Goal: Task Accomplishment & Management: Use online tool/utility

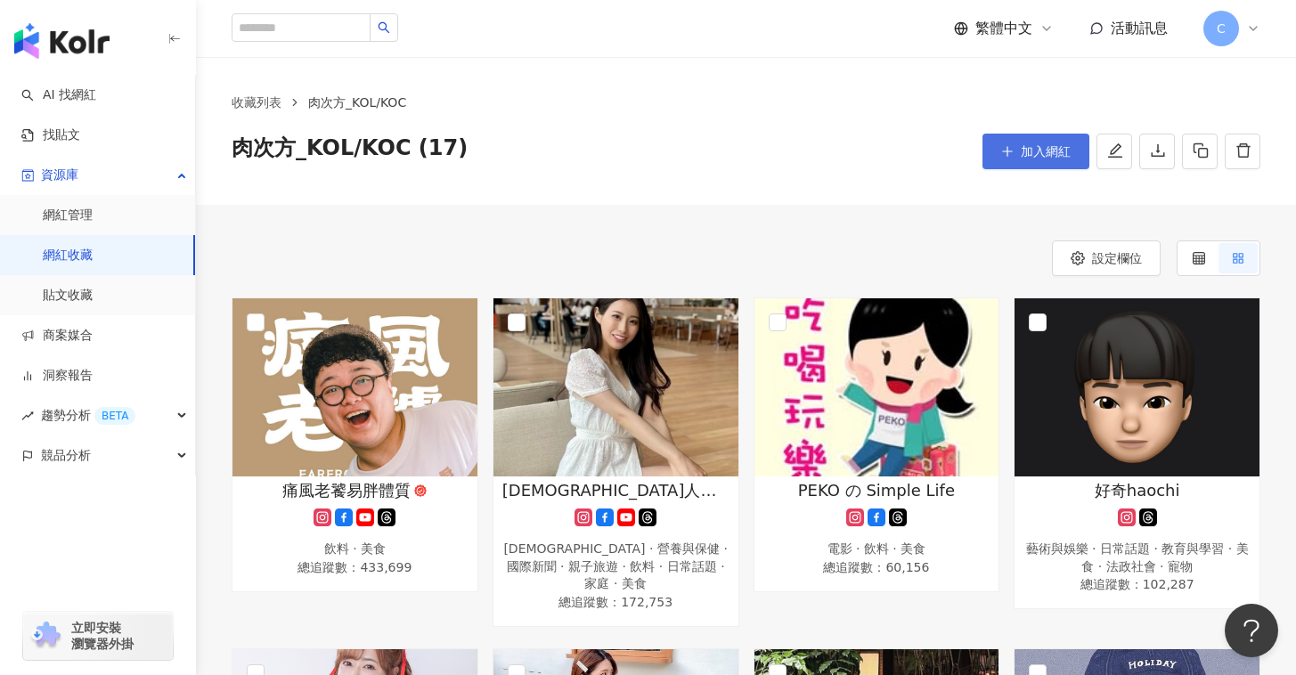
click at [1055, 148] on span "加入網紅" at bounding box center [1046, 151] width 50 height 14
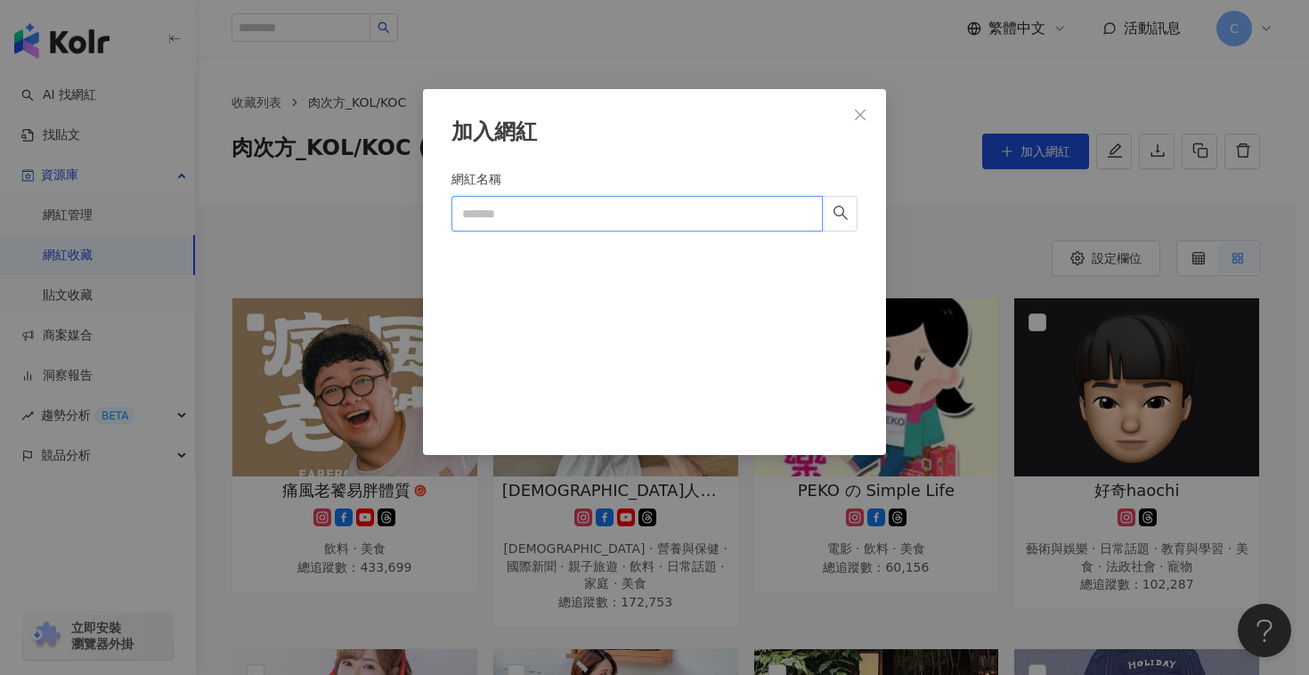
click at [566, 199] on input "網紅名稱" at bounding box center [636, 214] width 371 height 36
paste input "****"
type input "****"
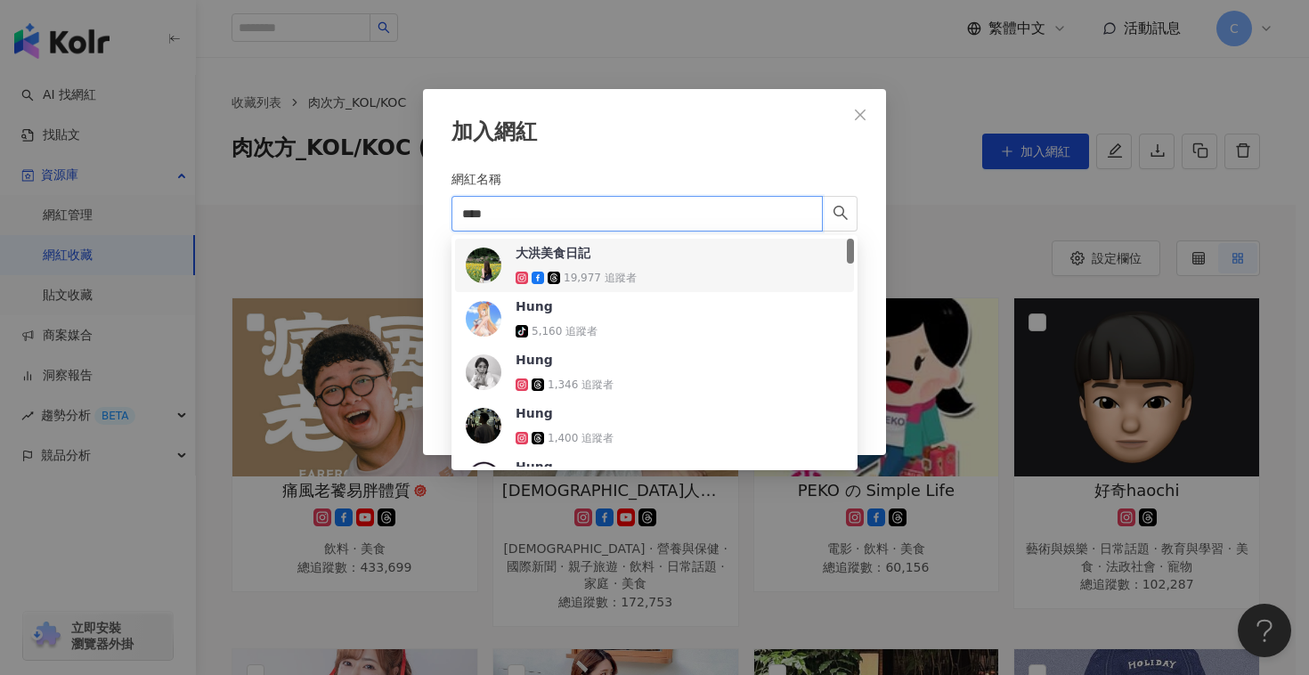
click at [643, 269] on div "大洪美食日記 19,977 追蹤者" at bounding box center [655, 265] width 378 height 43
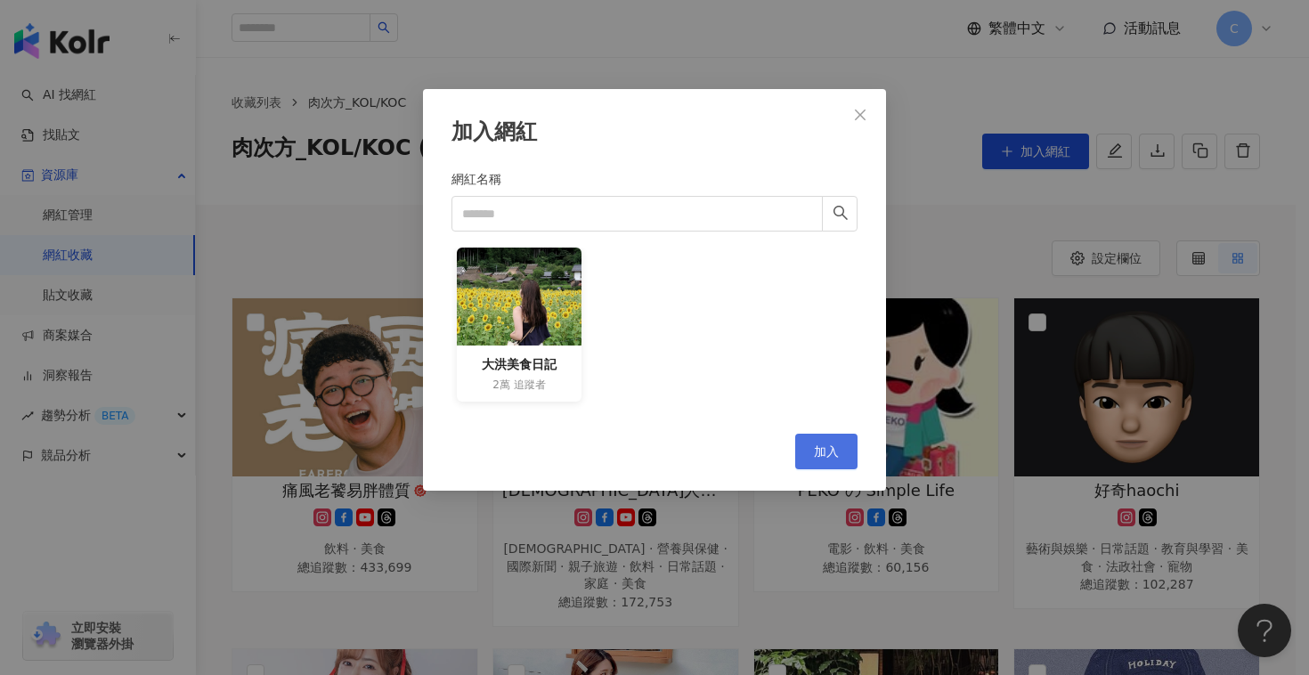
click at [814, 460] on button "加入" at bounding box center [826, 452] width 62 height 36
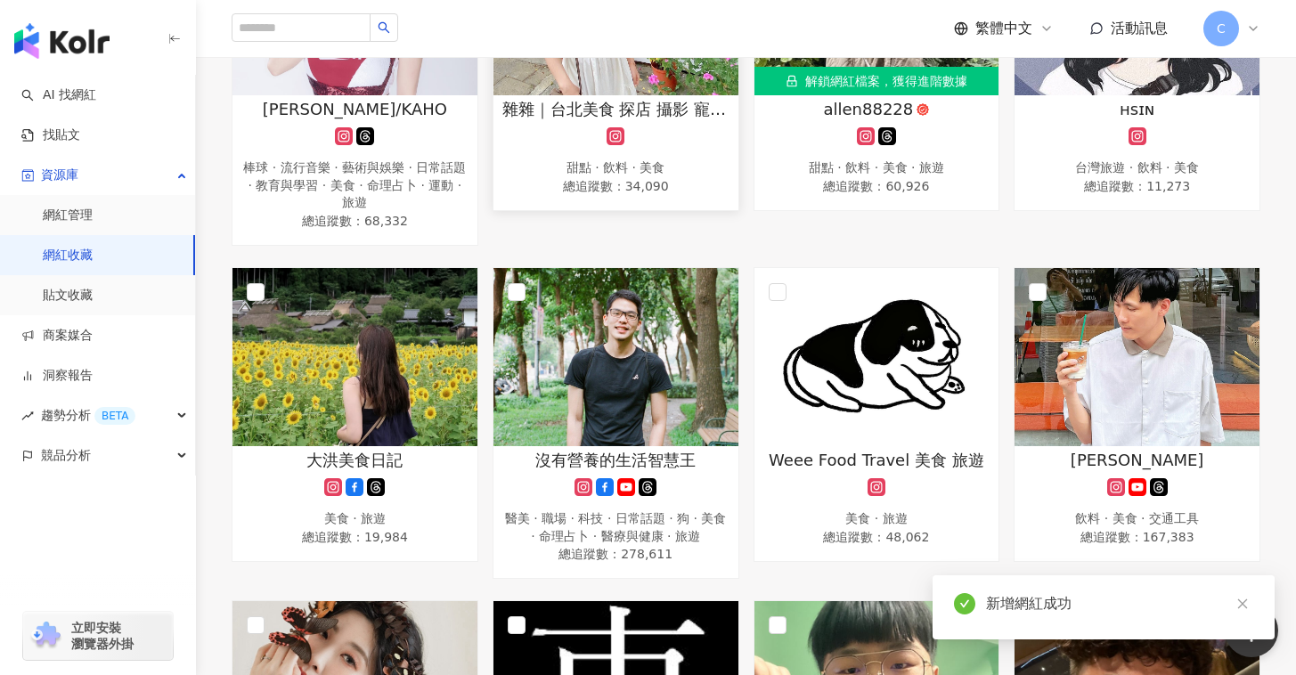
scroll to position [850, 0]
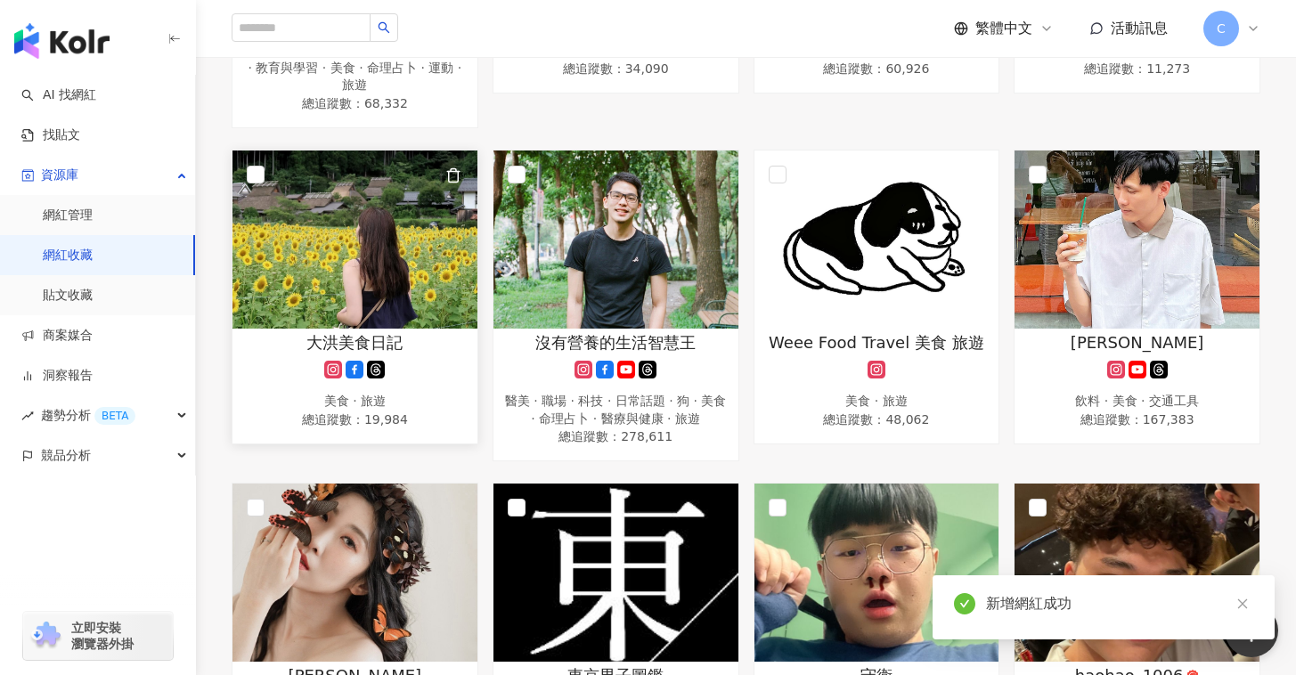
click at [387, 230] on img at bounding box center [354, 239] width 245 height 178
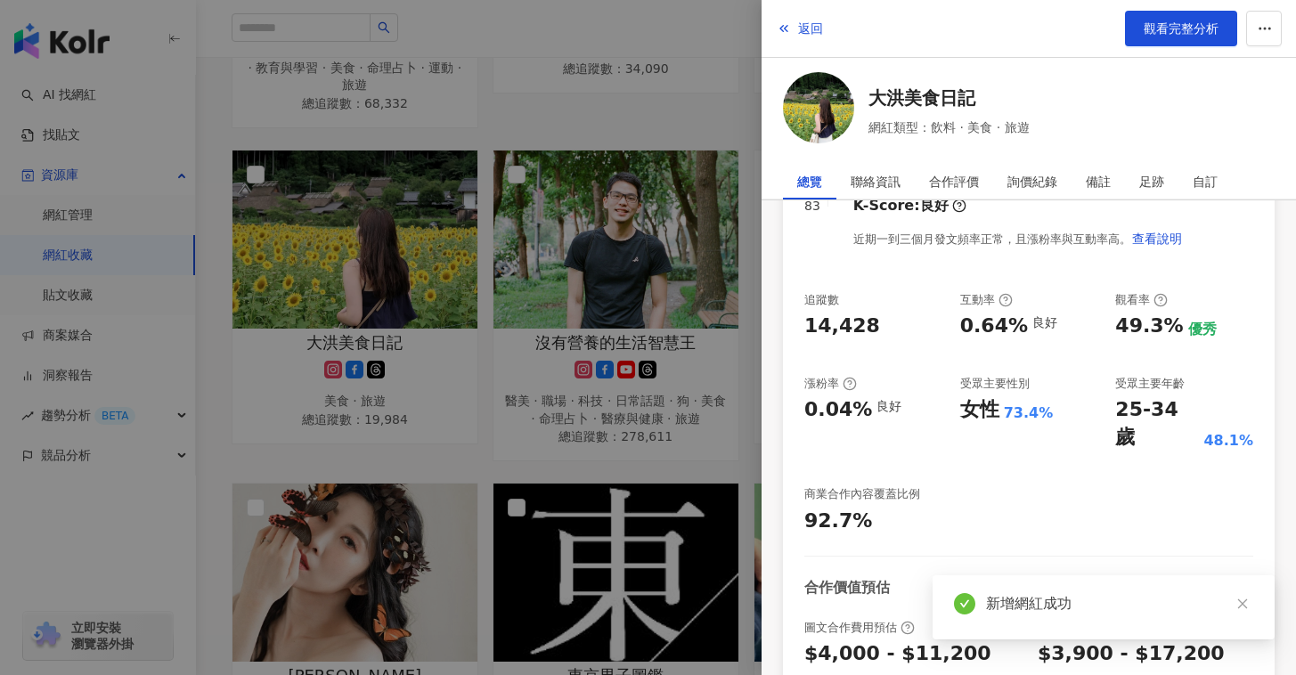
scroll to position [348, 0]
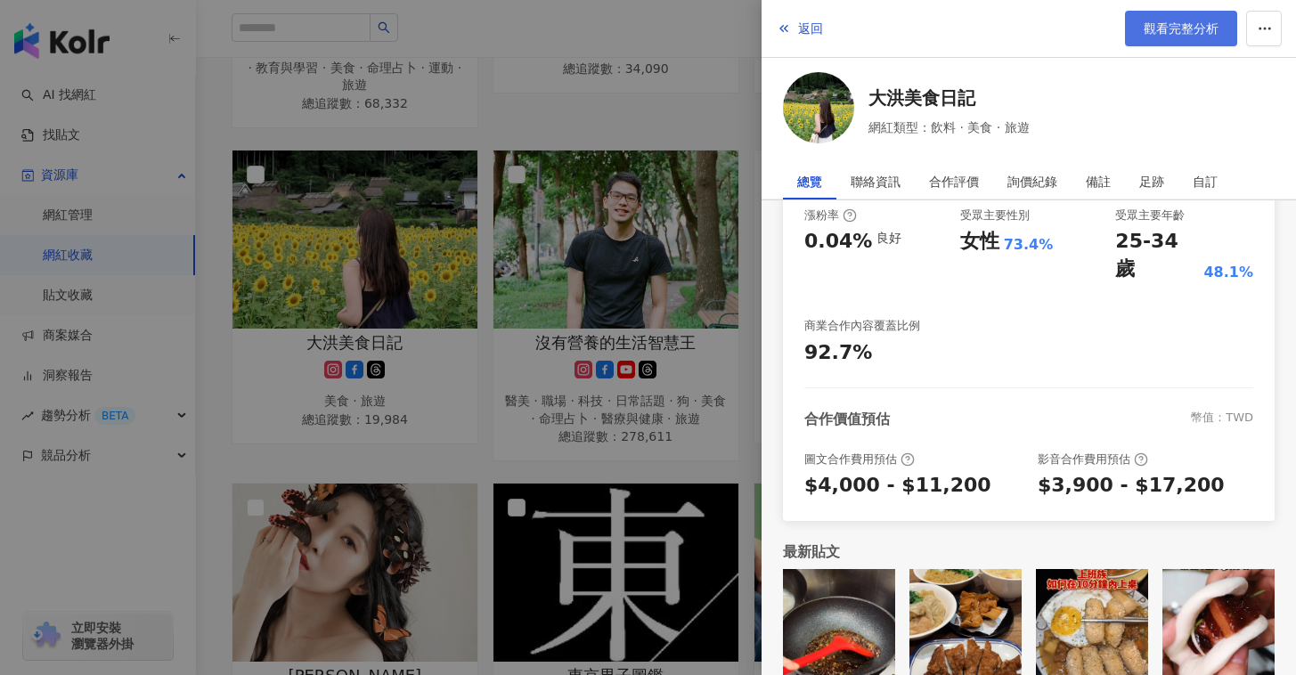
click at [1177, 35] on span "觀看完整分析" at bounding box center [1180, 28] width 75 height 14
click at [1146, 28] on span "觀看完整分析" at bounding box center [1180, 28] width 75 height 14
click at [676, 354] on div at bounding box center [648, 337] width 1296 height 675
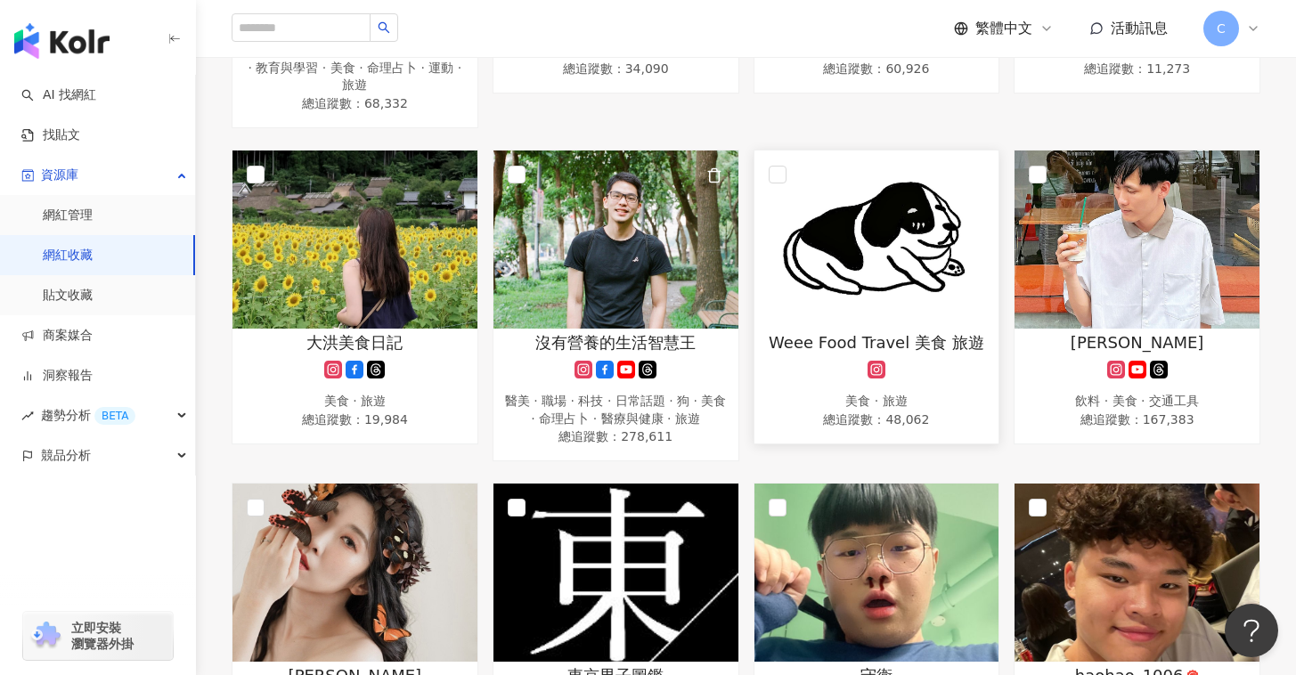
click at [916, 230] on img at bounding box center [876, 239] width 245 height 178
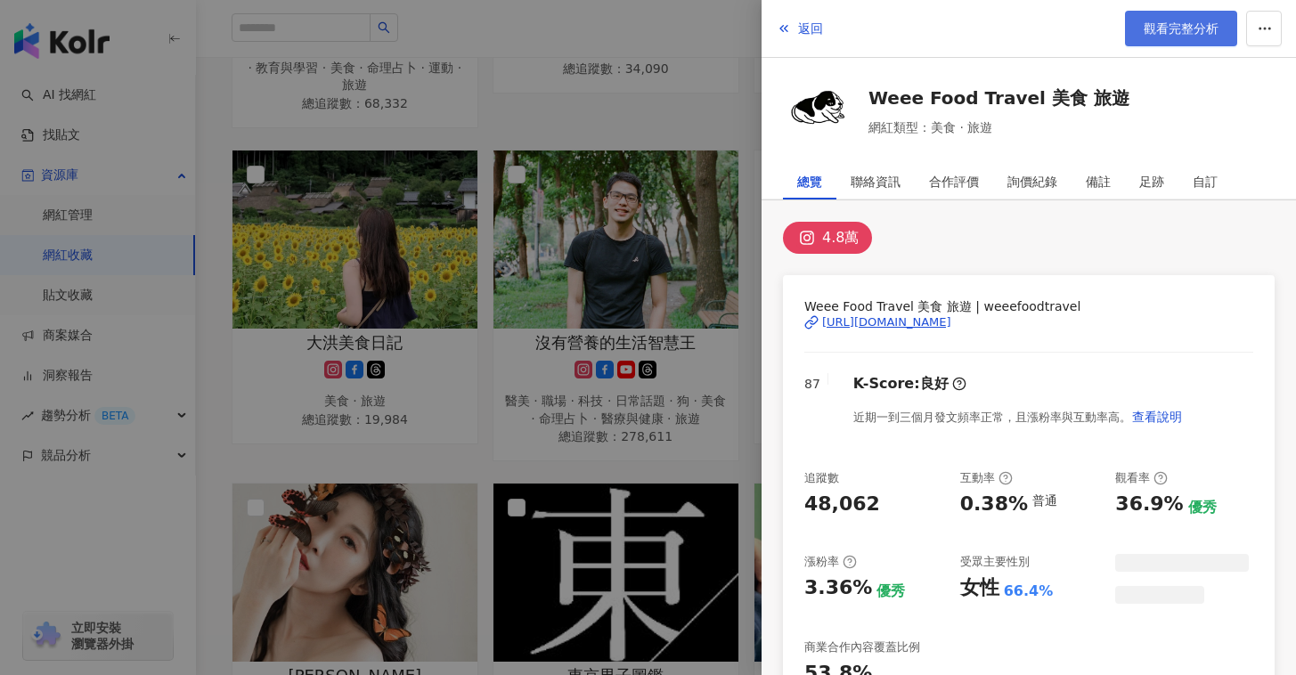
click at [1169, 22] on span "觀看完整分析" at bounding box center [1180, 28] width 75 height 14
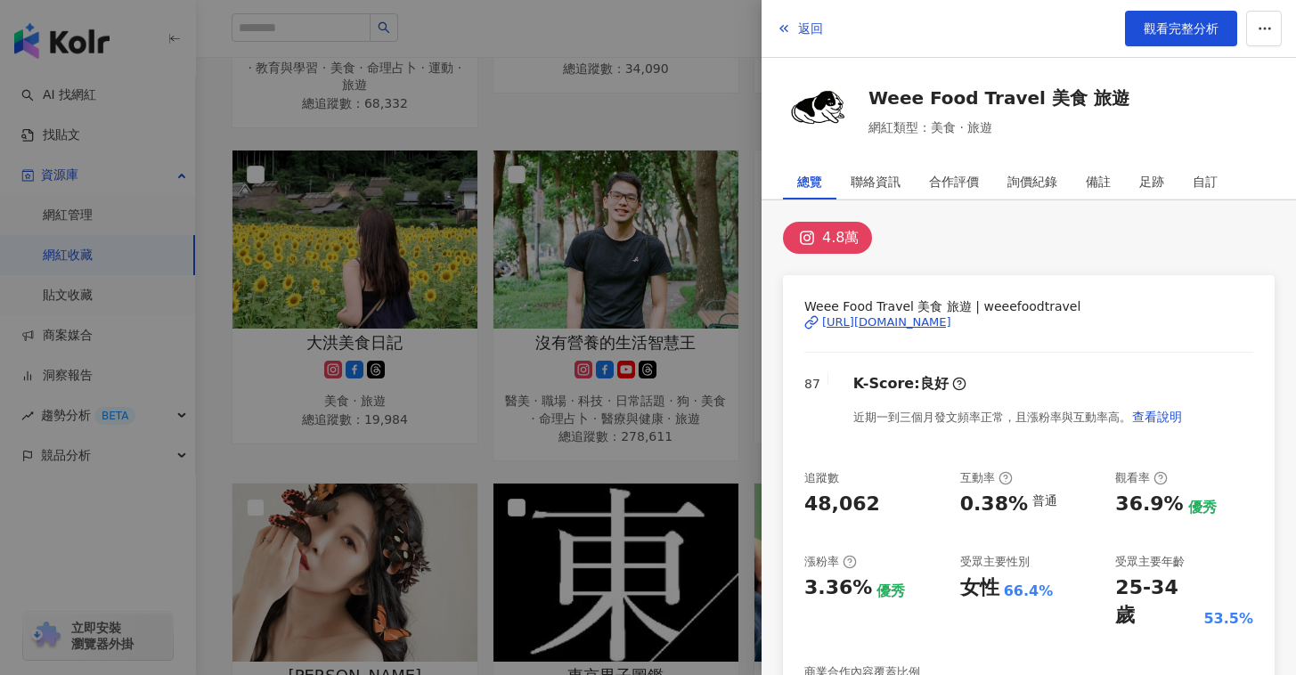
click at [720, 377] on div at bounding box center [648, 337] width 1296 height 675
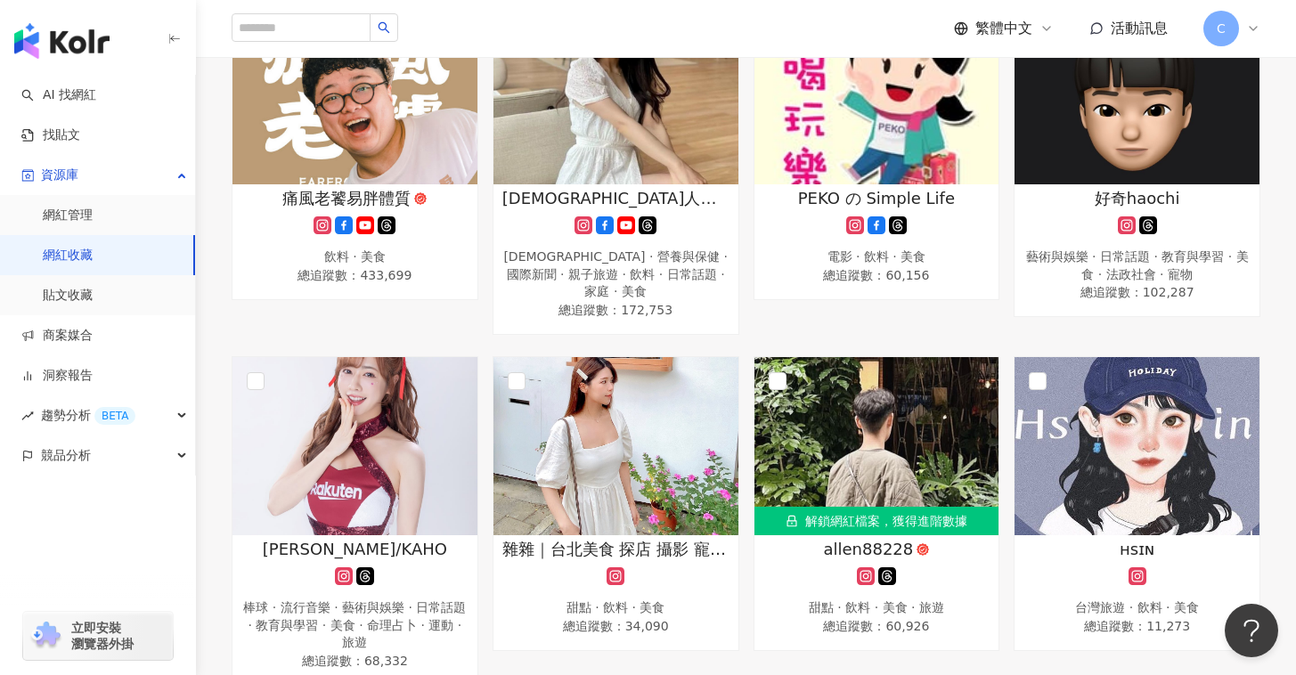
scroll to position [118, 0]
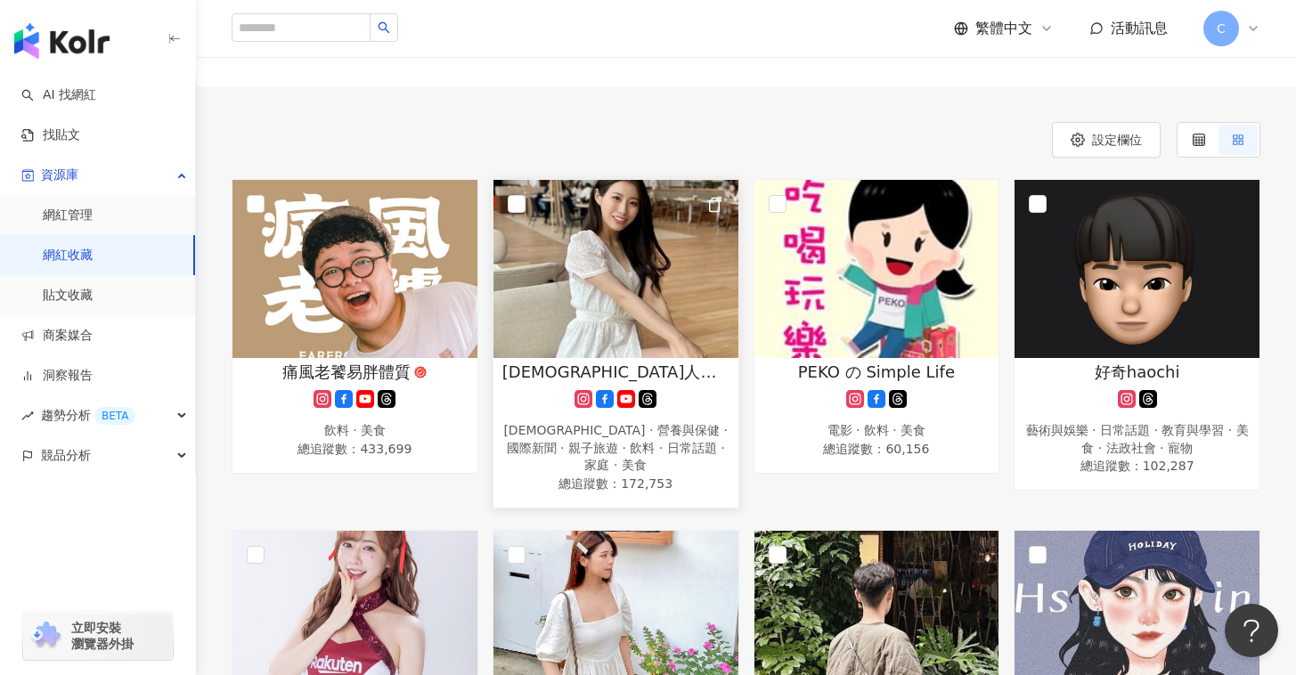
click at [631, 269] on img at bounding box center [615, 269] width 245 height 178
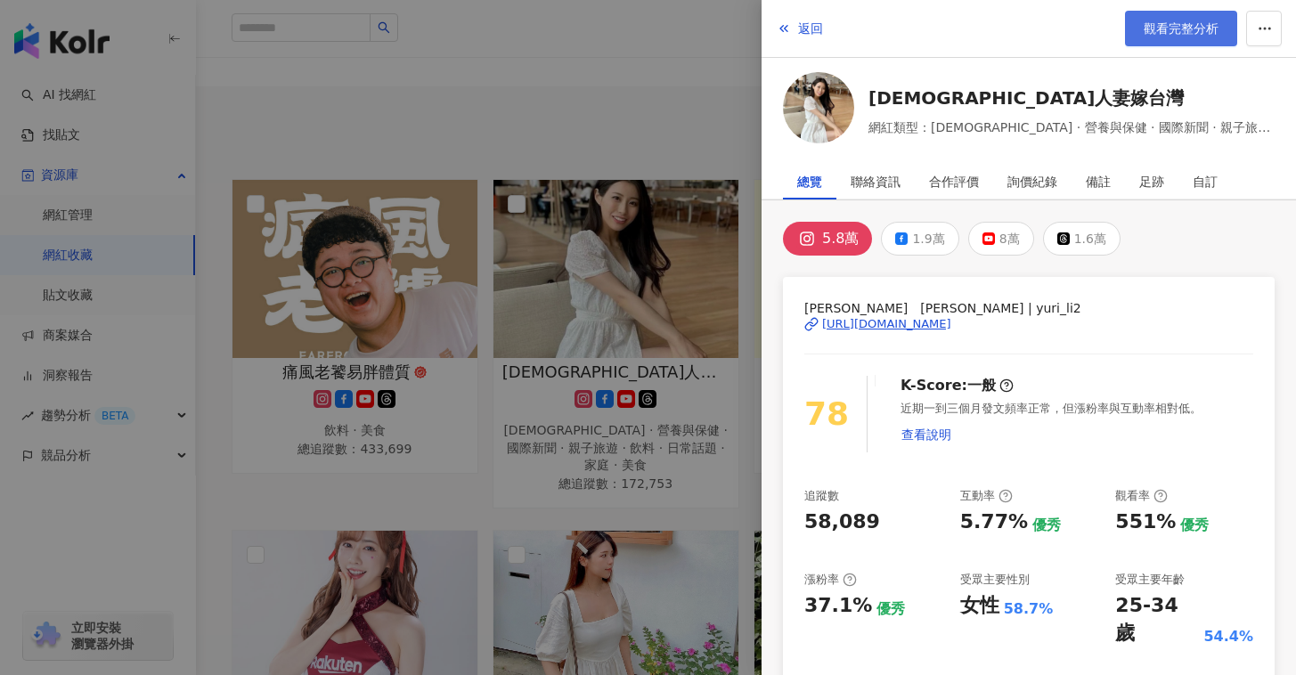
click at [1131, 31] on link "觀看完整分析" at bounding box center [1181, 29] width 112 height 36
click at [788, 21] on icon "button" at bounding box center [784, 28] width 14 height 14
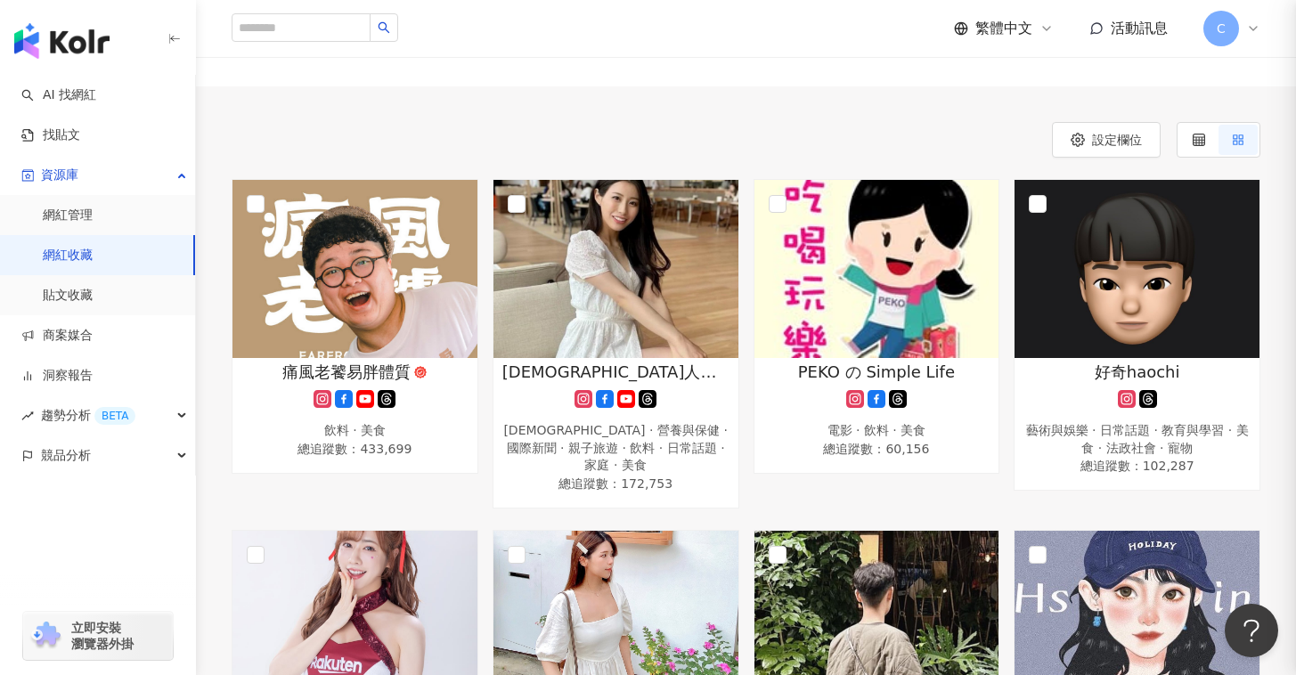
click at [638, 76] on div at bounding box center [648, 337] width 1296 height 675
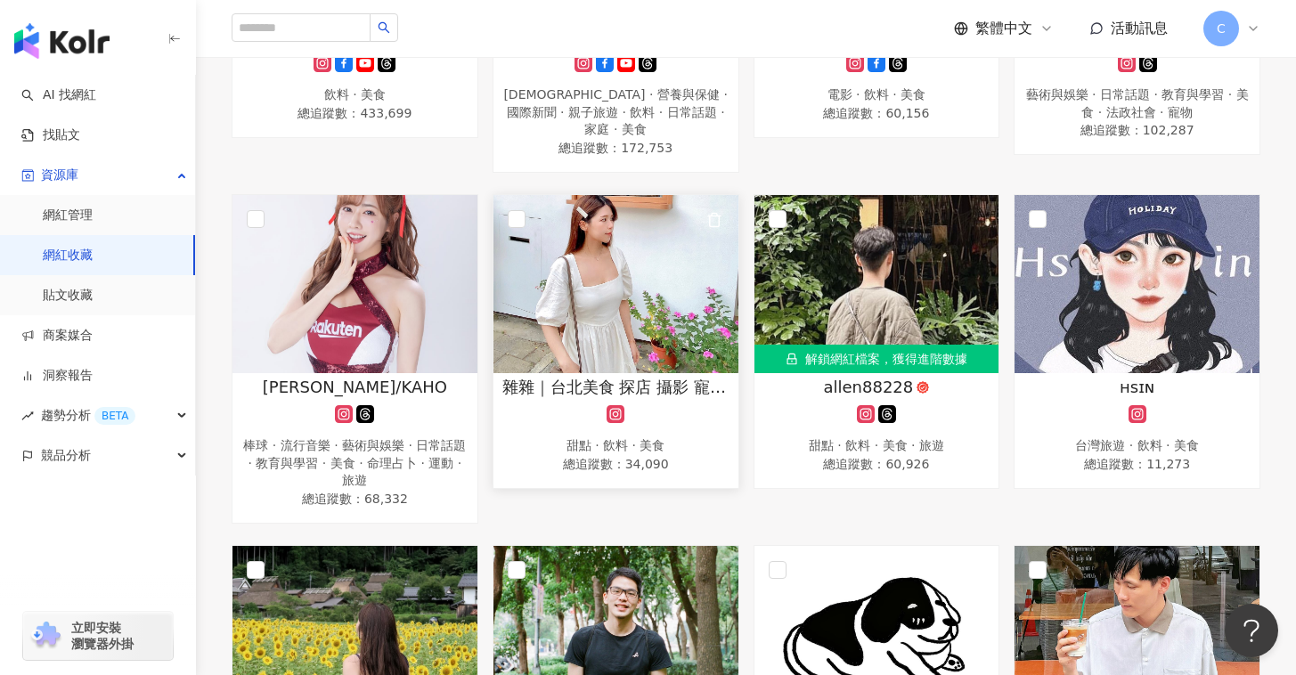
scroll to position [458, 0]
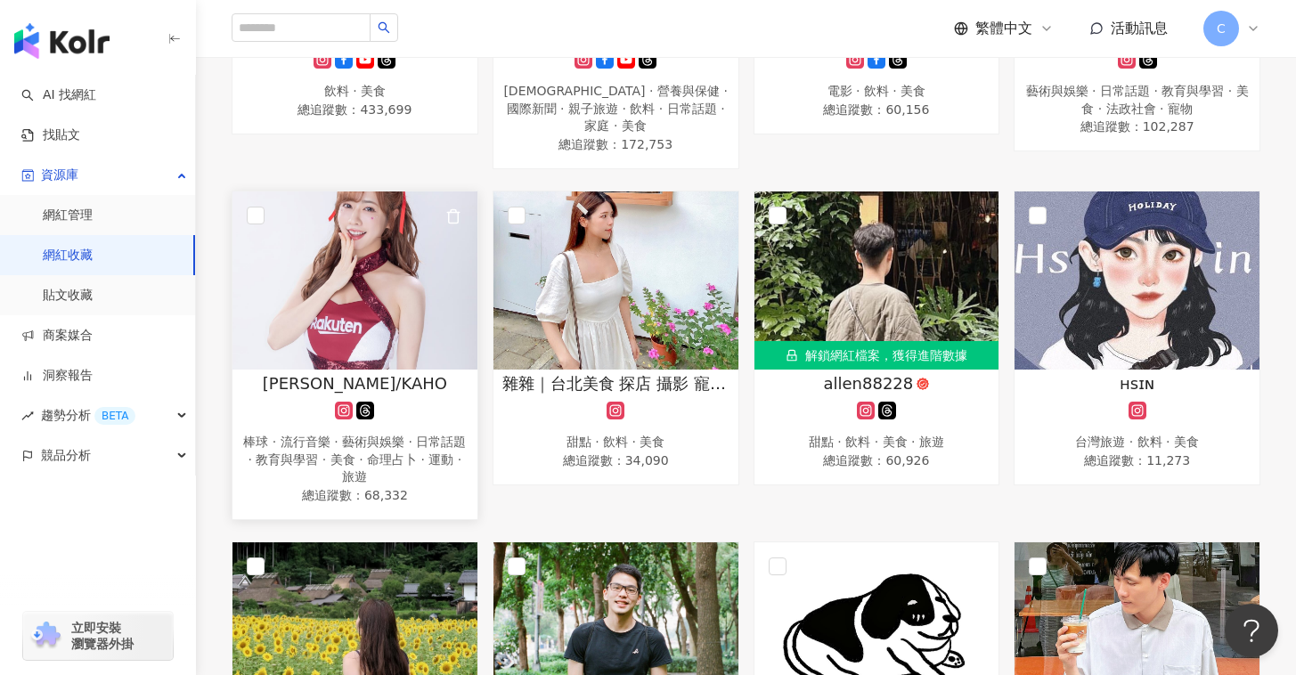
click at [383, 278] on img at bounding box center [354, 280] width 245 height 178
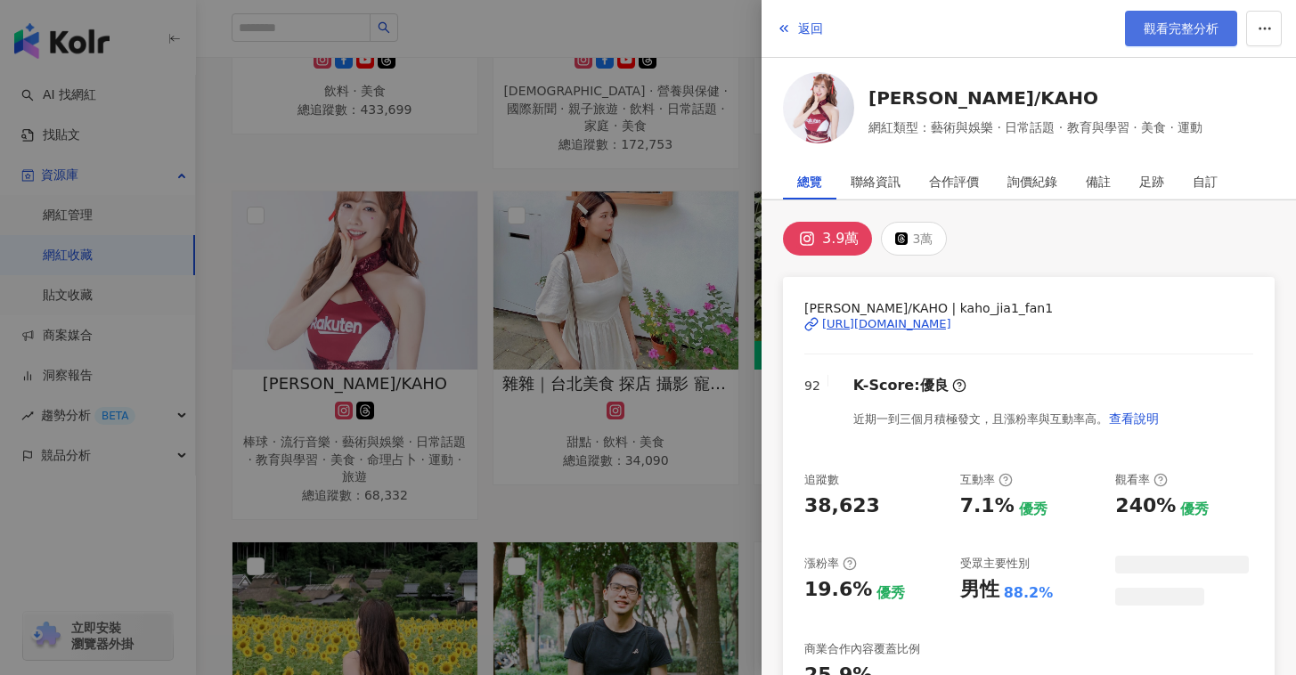
click at [1196, 32] on span "觀看完整分析" at bounding box center [1180, 28] width 75 height 14
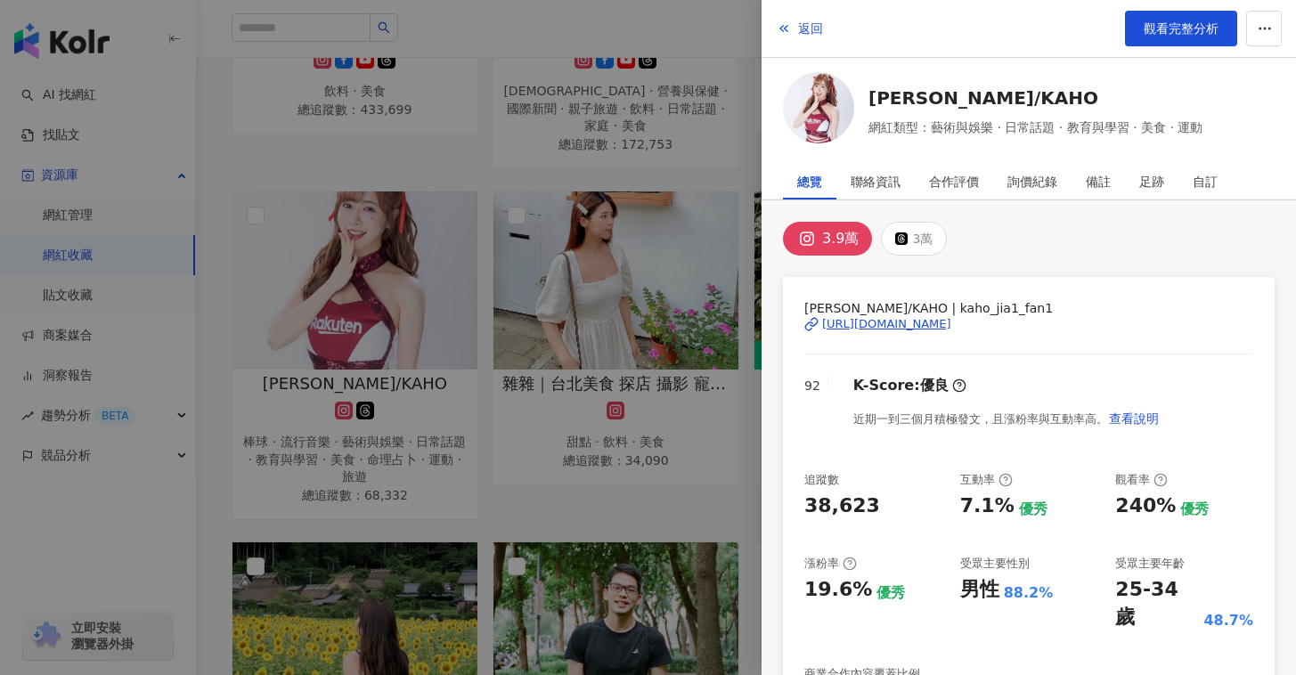
click at [679, 358] on div at bounding box center [648, 337] width 1296 height 675
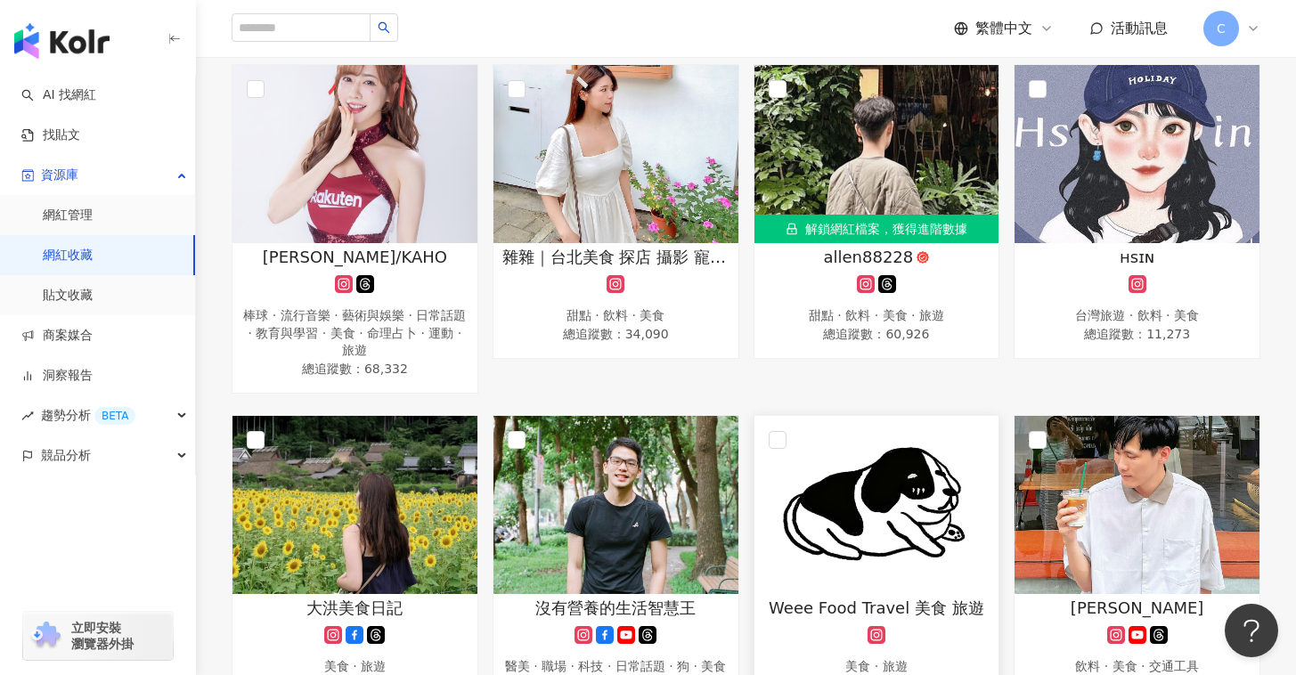
scroll to position [618, 0]
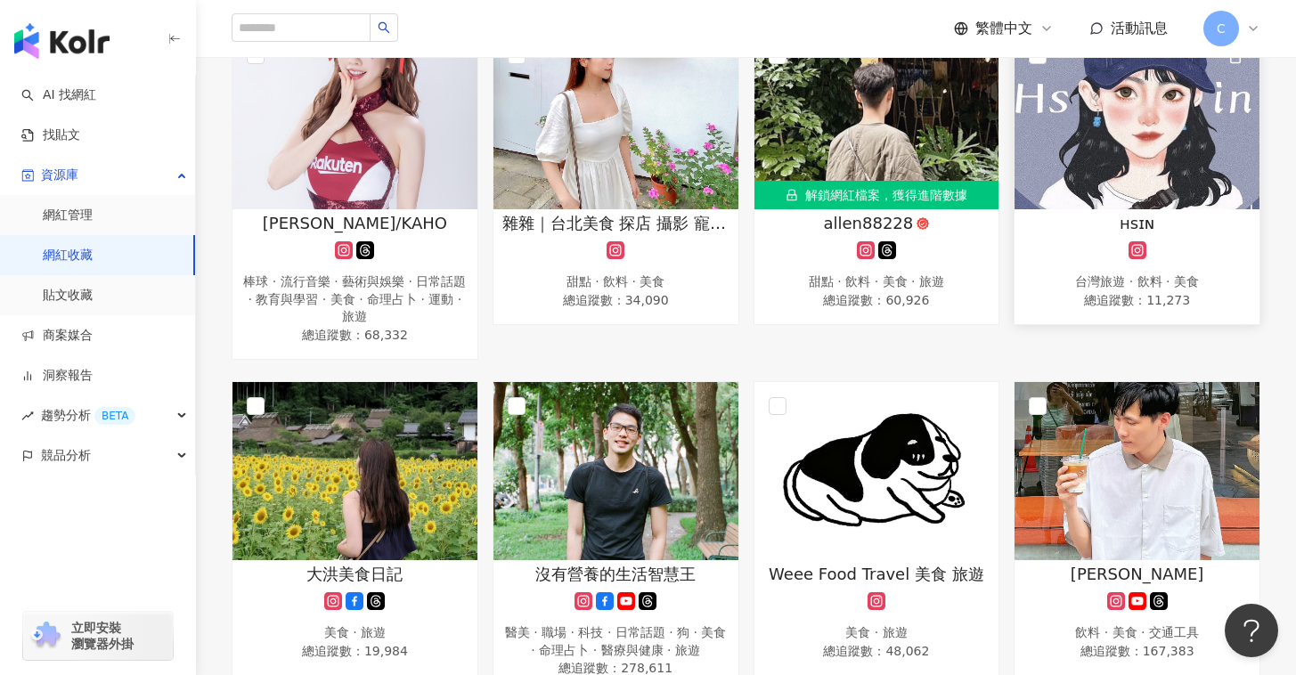
click at [1163, 116] on img at bounding box center [1136, 120] width 245 height 178
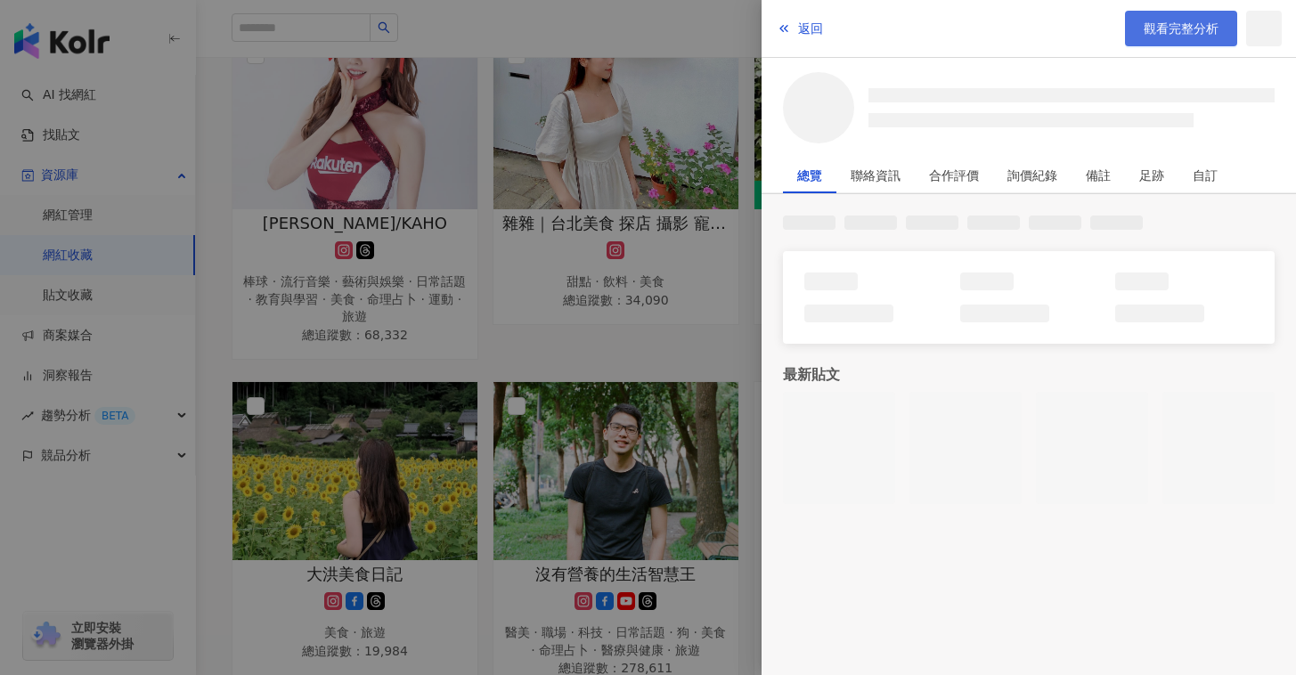
click at [1176, 41] on link "觀看完整分析" at bounding box center [1181, 29] width 112 height 36
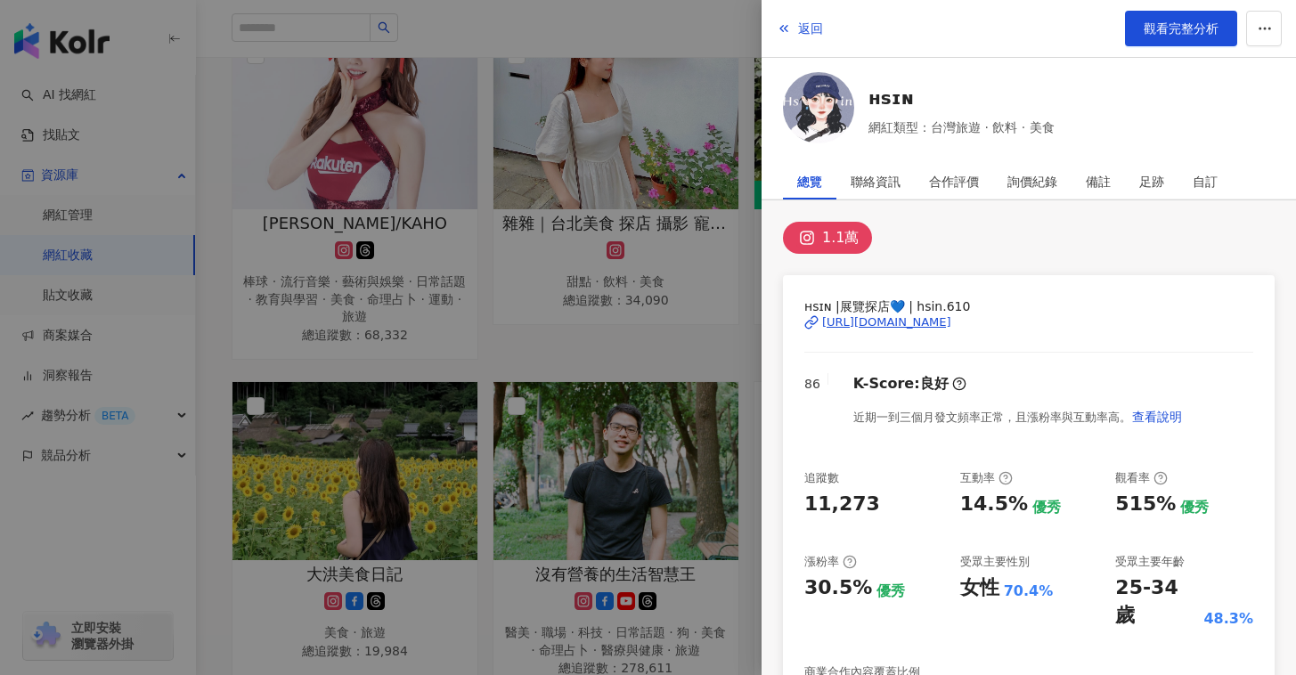
click at [784, 278] on div "ʜsɪɴ |展覽探店💙 | hsin.610 https://www.instagram.com/hsin.610/ 86 K-Score : 良好 近期一到…" at bounding box center [1029, 571] width 492 height 592
click at [744, 292] on div at bounding box center [648, 337] width 1296 height 675
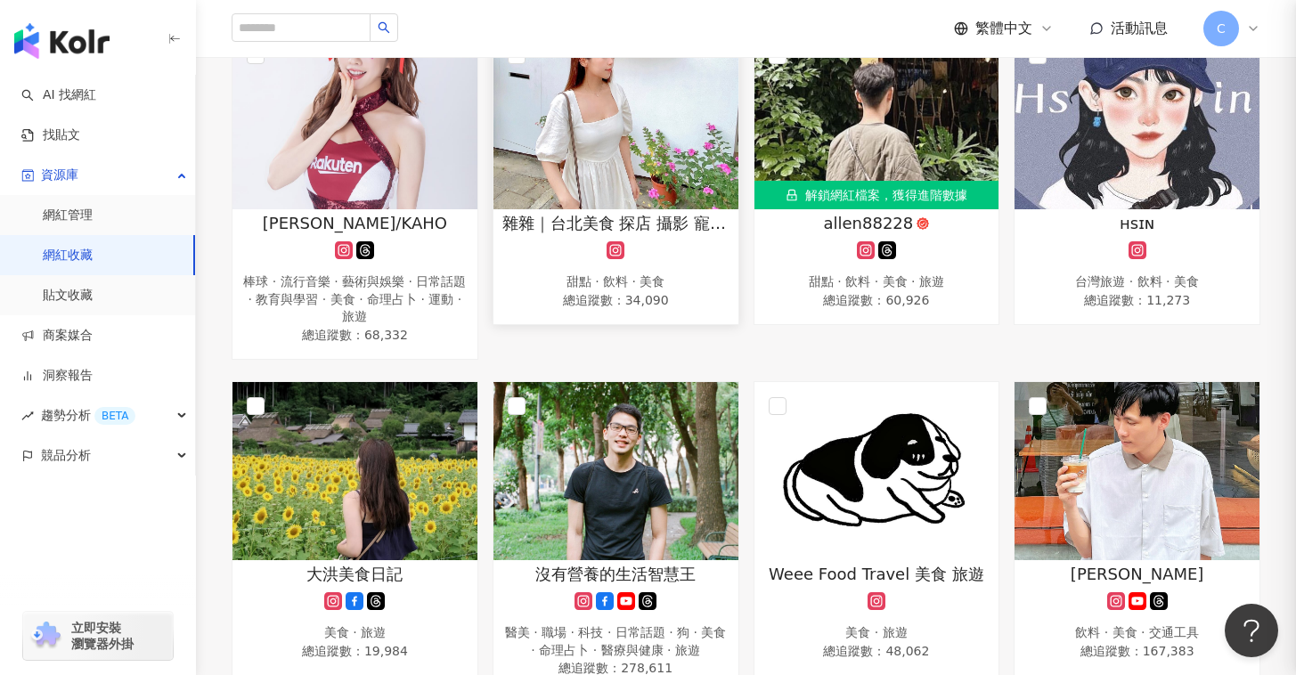
click at [634, 159] on img at bounding box center [615, 120] width 245 height 178
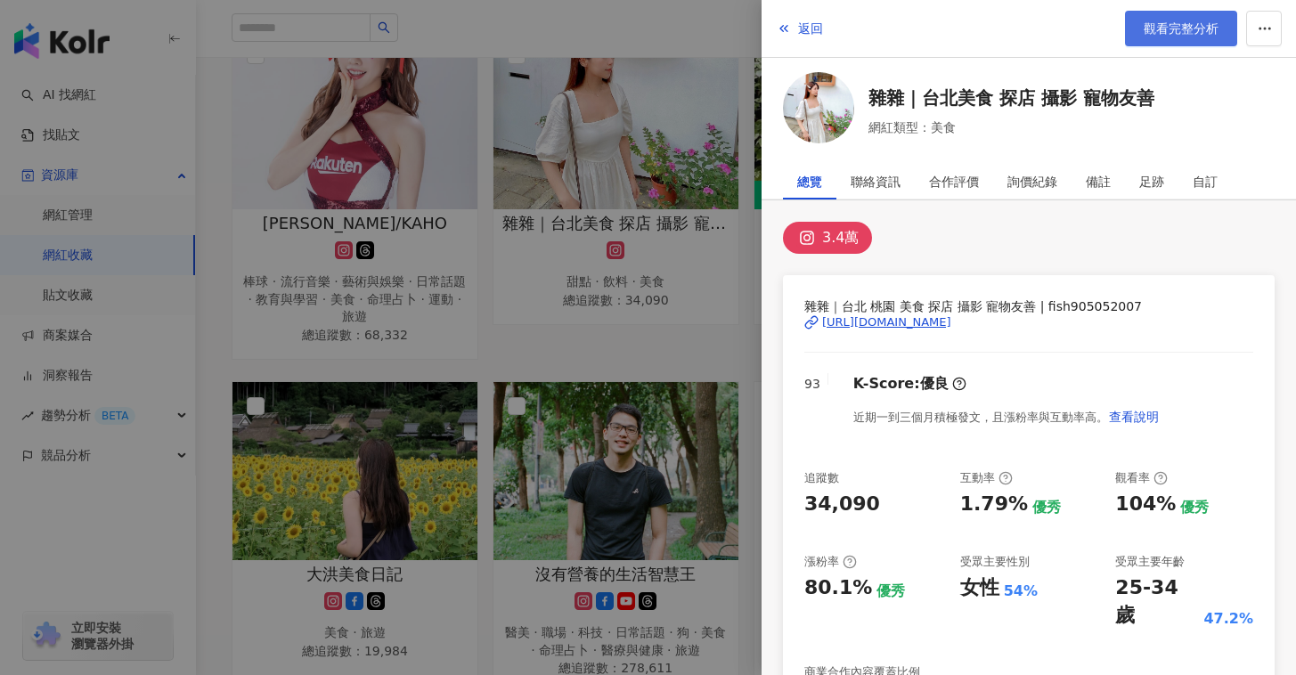
click at [1166, 28] on span "觀看完整分析" at bounding box center [1180, 28] width 75 height 14
click at [707, 396] on div at bounding box center [648, 337] width 1296 height 675
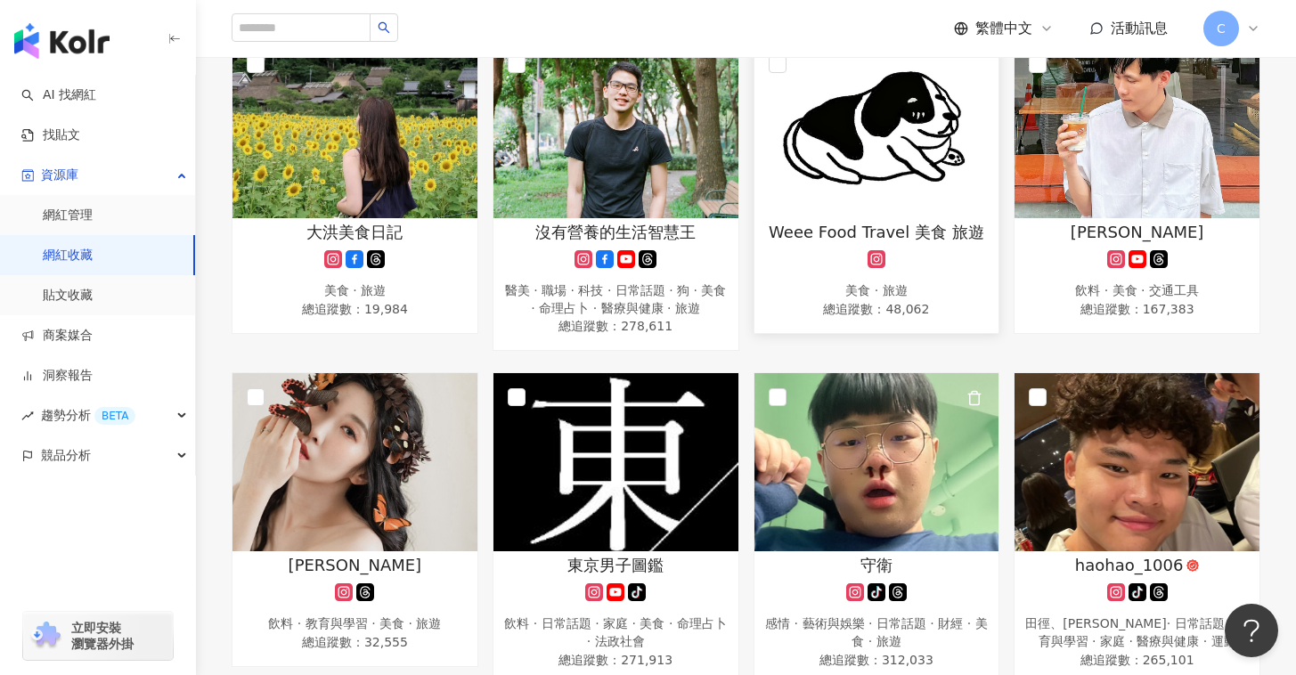
scroll to position [1112, 0]
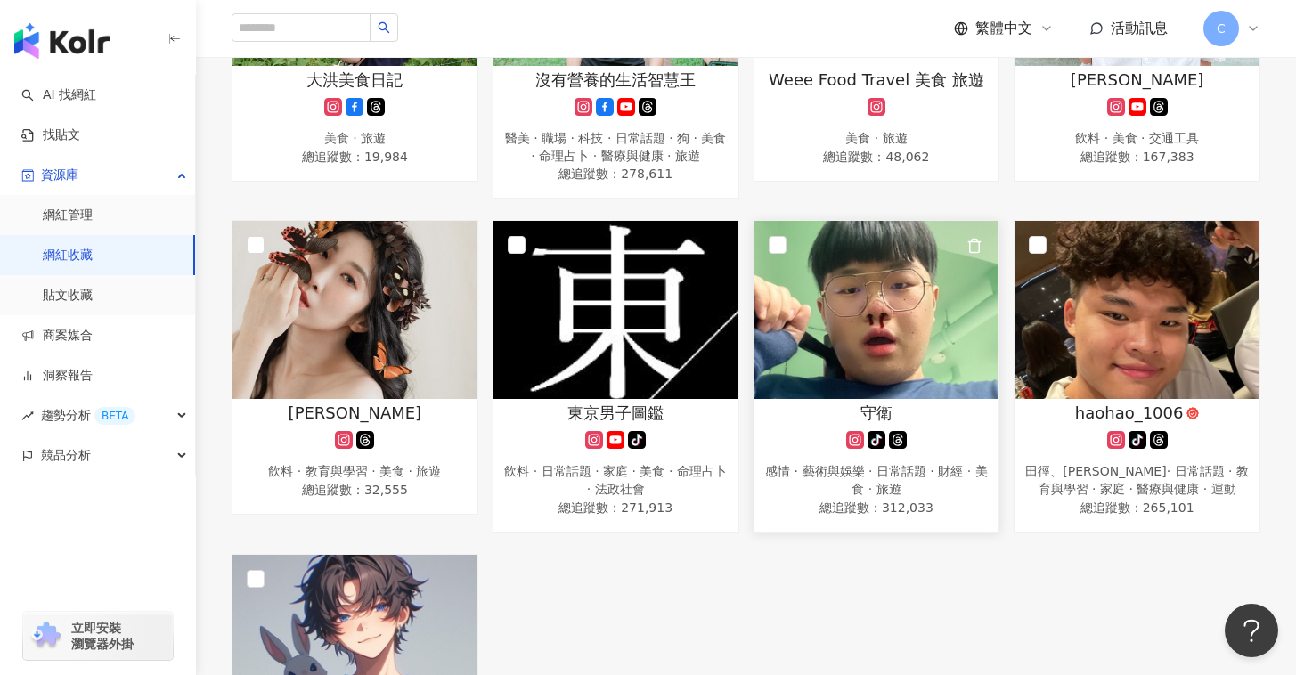
click at [885, 329] on img at bounding box center [876, 310] width 245 height 178
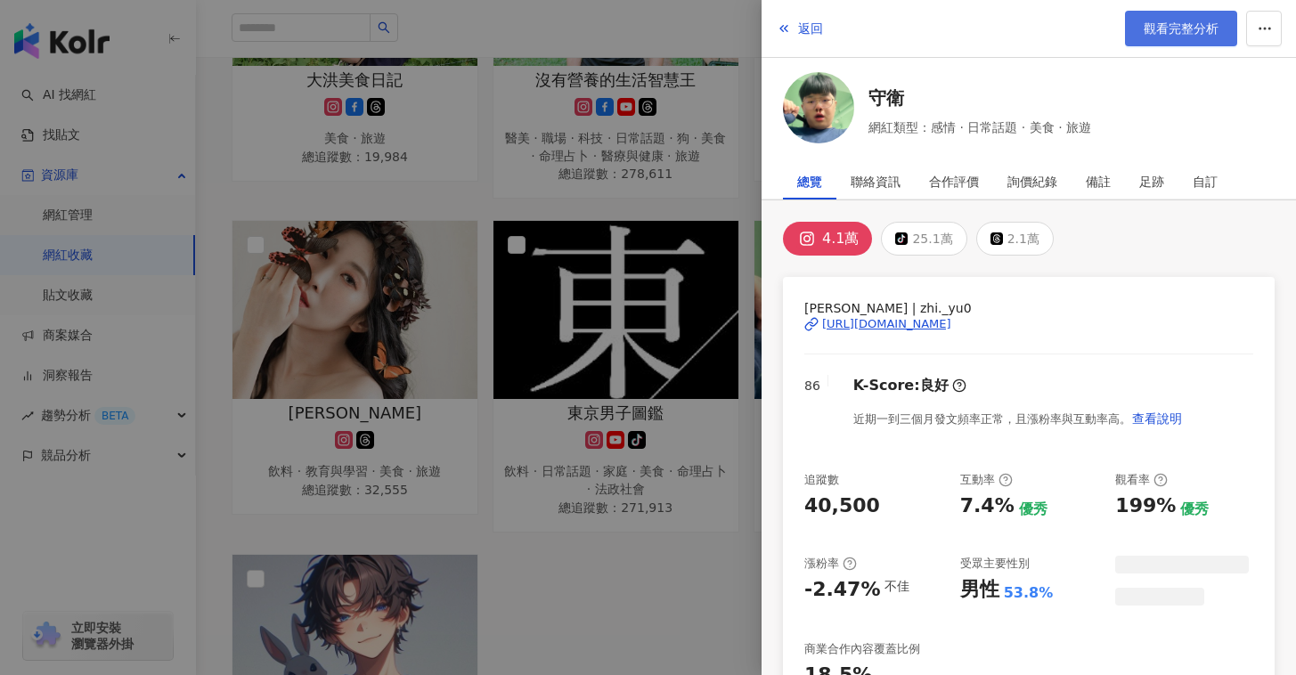
click at [1157, 20] on link "觀看完整分析" at bounding box center [1181, 29] width 112 height 36
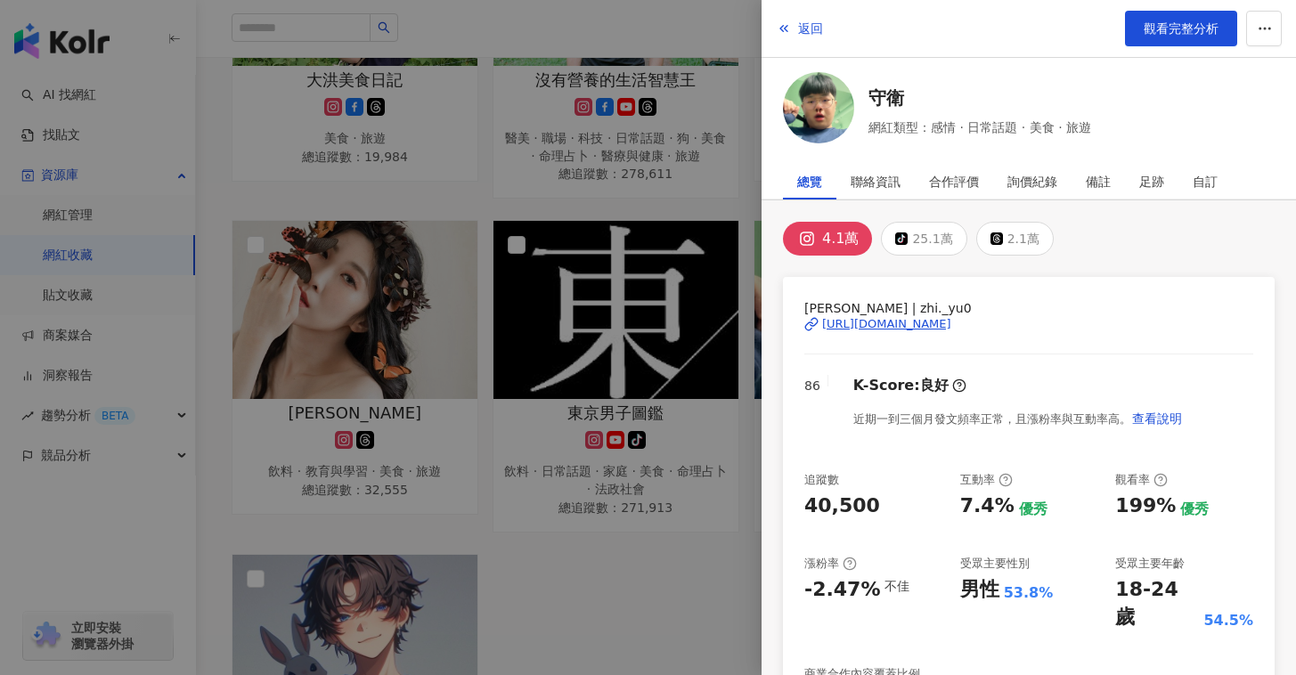
click at [654, 476] on div at bounding box center [648, 337] width 1296 height 675
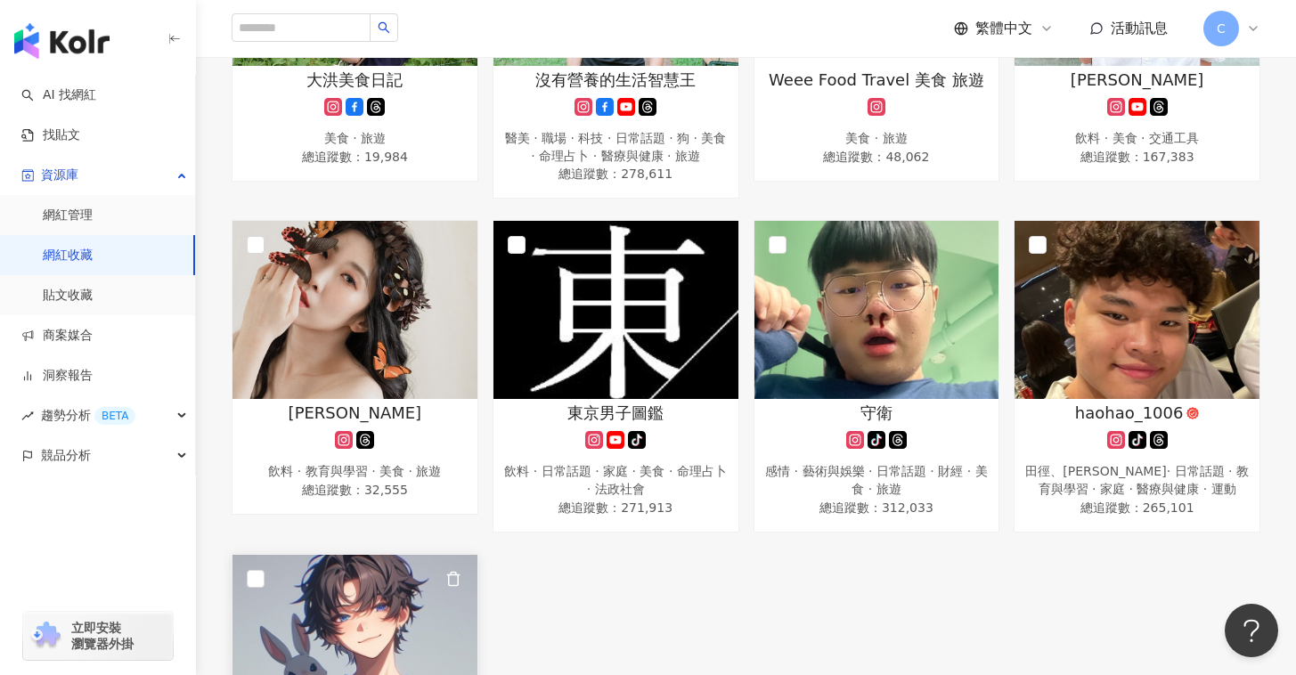
click at [387, 593] on img at bounding box center [354, 644] width 245 height 178
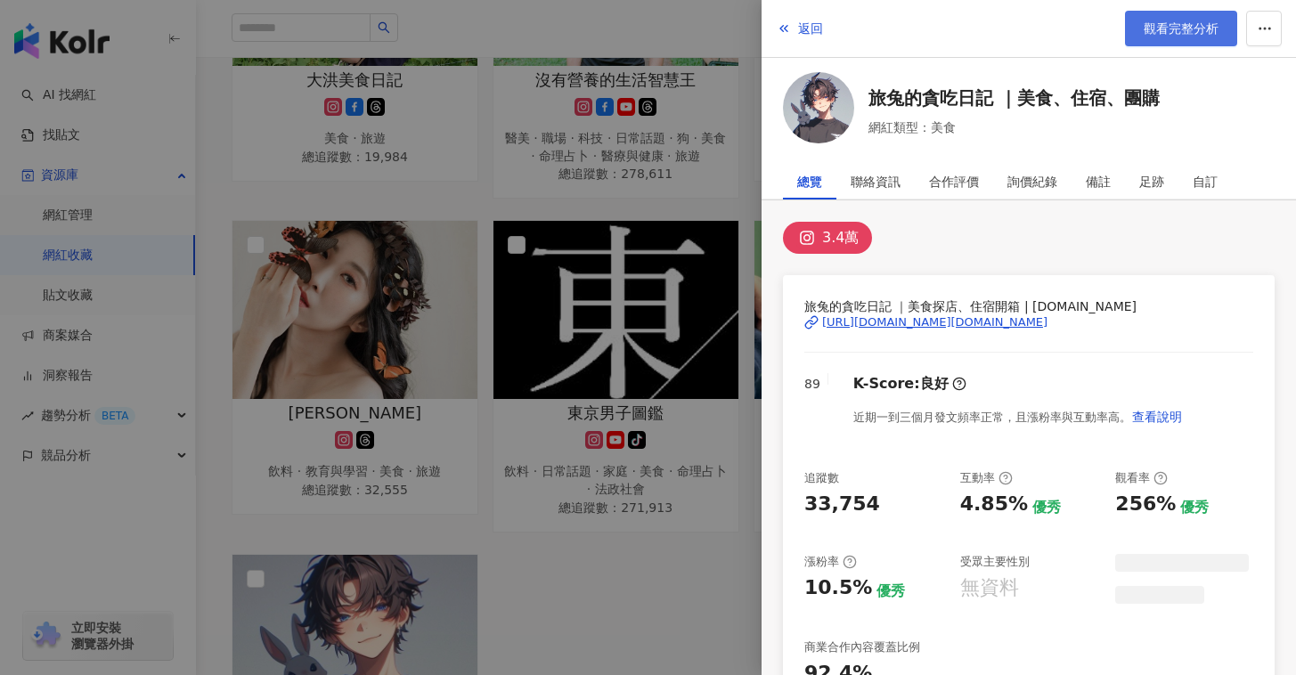
click at [1153, 20] on link "觀看完整分析" at bounding box center [1181, 29] width 112 height 36
click at [662, 496] on div at bounding box center [648, 337] width 1296 height 675
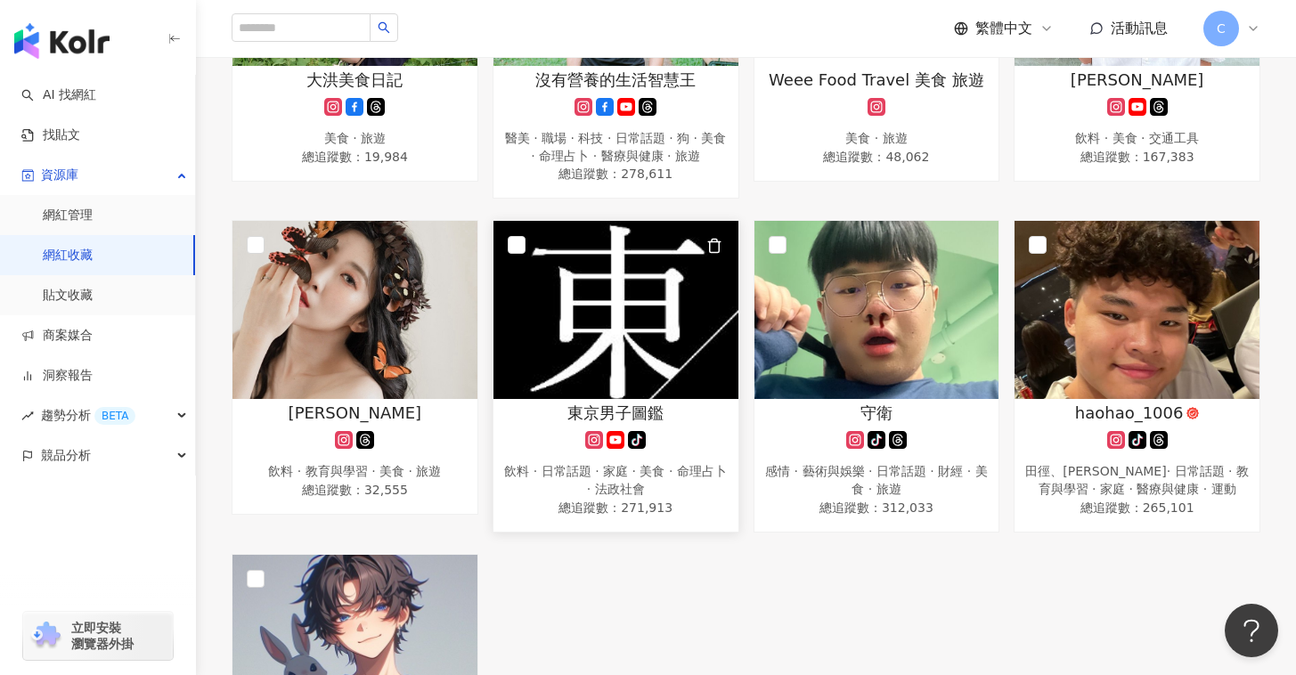
click at [629, 313] on img at bounding box center [615, 310] width 245 height 178
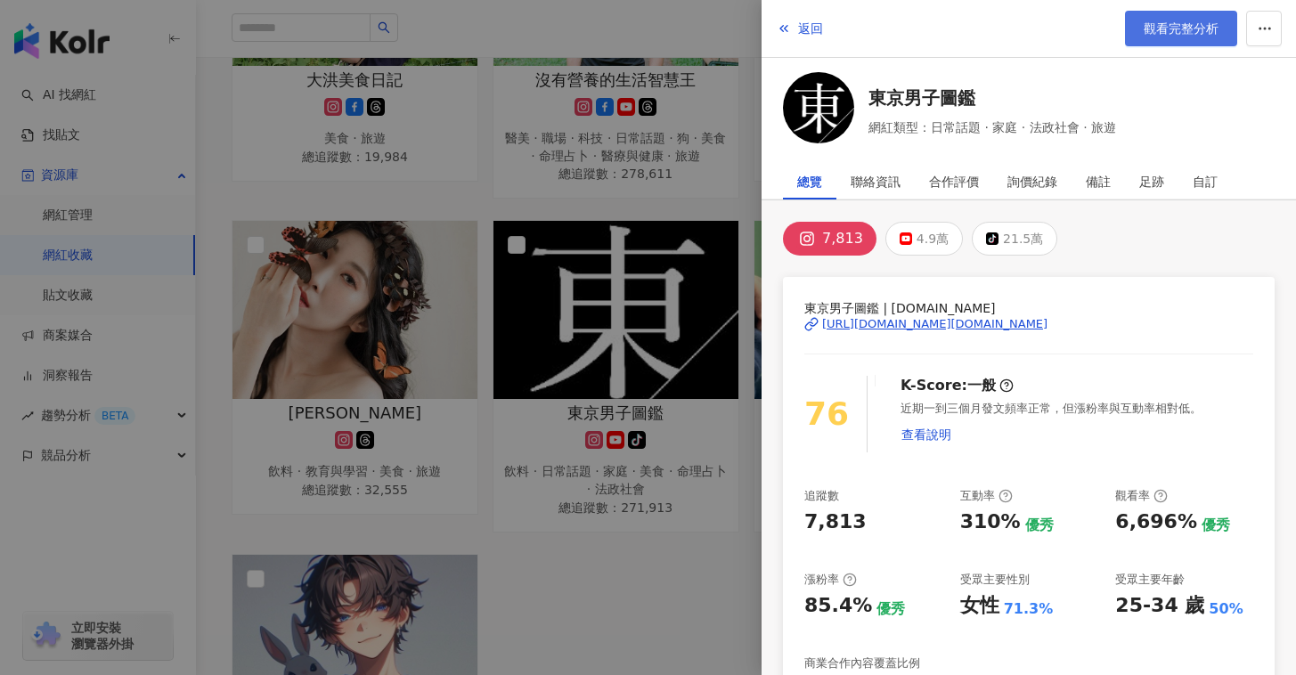
click at [1158, 30] on span "觀看完整分析" at bounding box center [1180, 28] width 75 height 14
click at [677, 450] on div at bounding box center [648, 337] width 1296 height 675
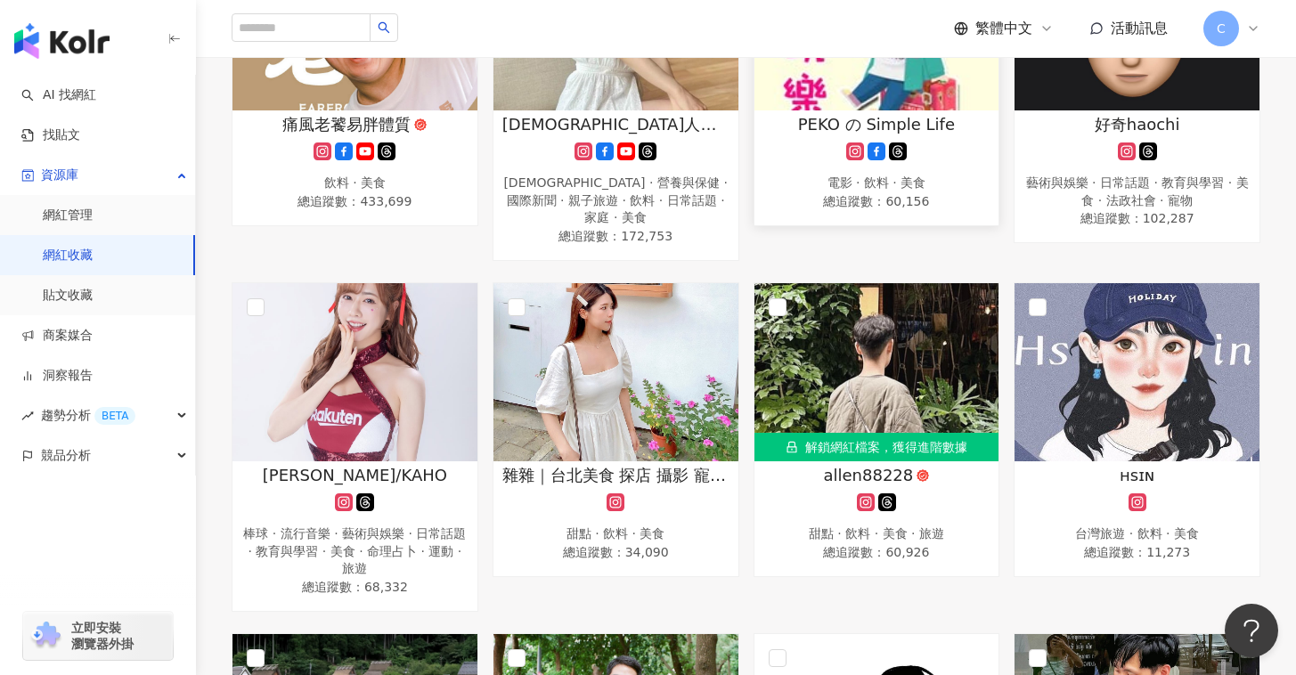
scroll to position [0, 0]
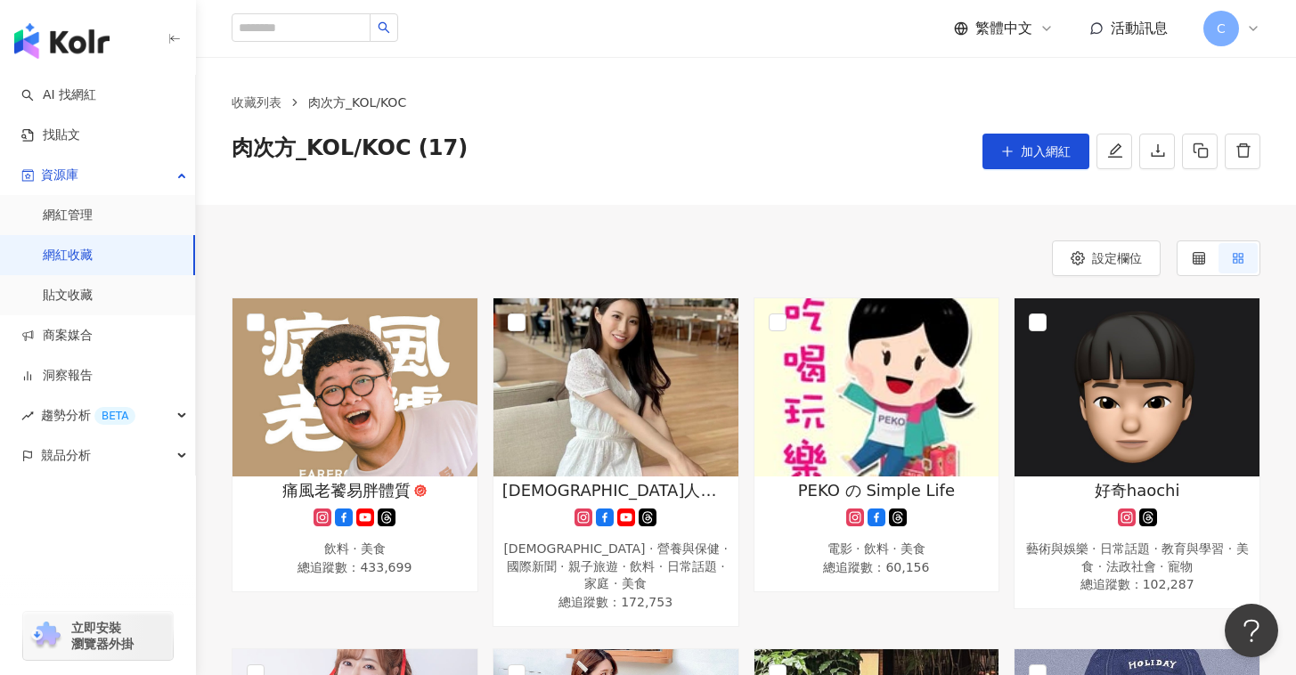
click at [1063, 157] on span "加入網紅" at bounding box center [1046, 151] width 50 height 14
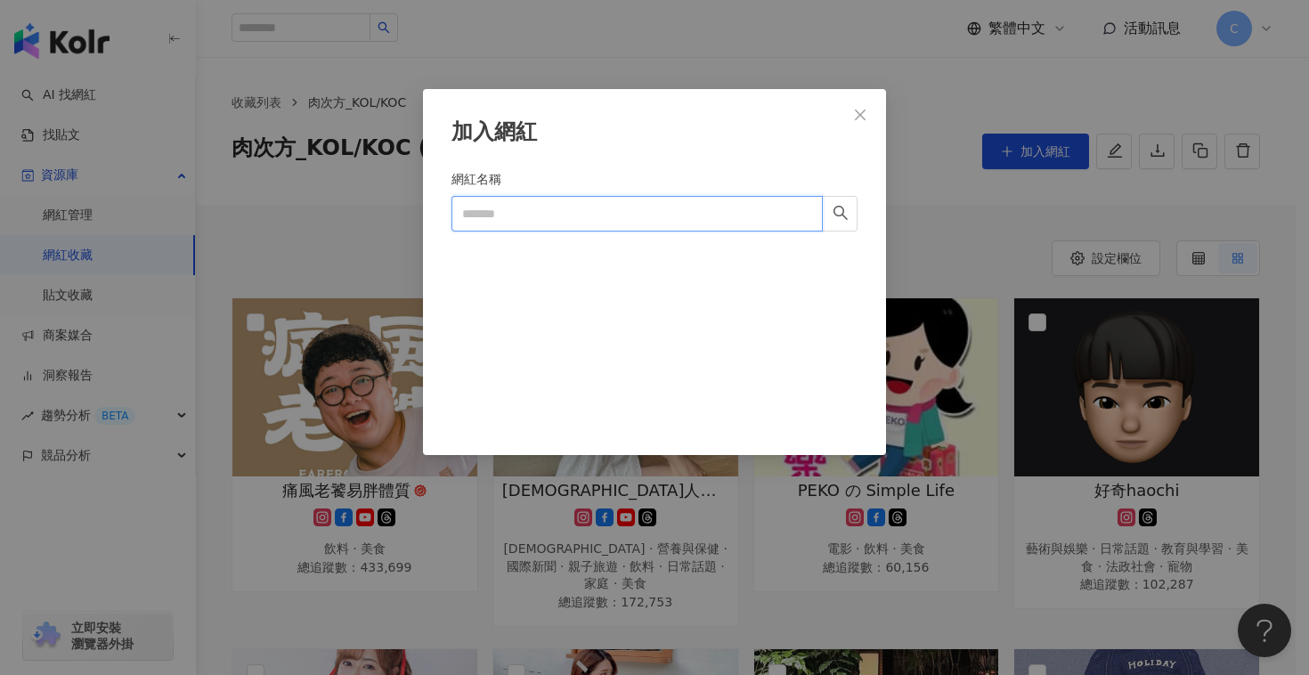
click at [685, 216] on input "網紅名稱" at bounding box center [636, 214] width 371 height 36
type input "**"
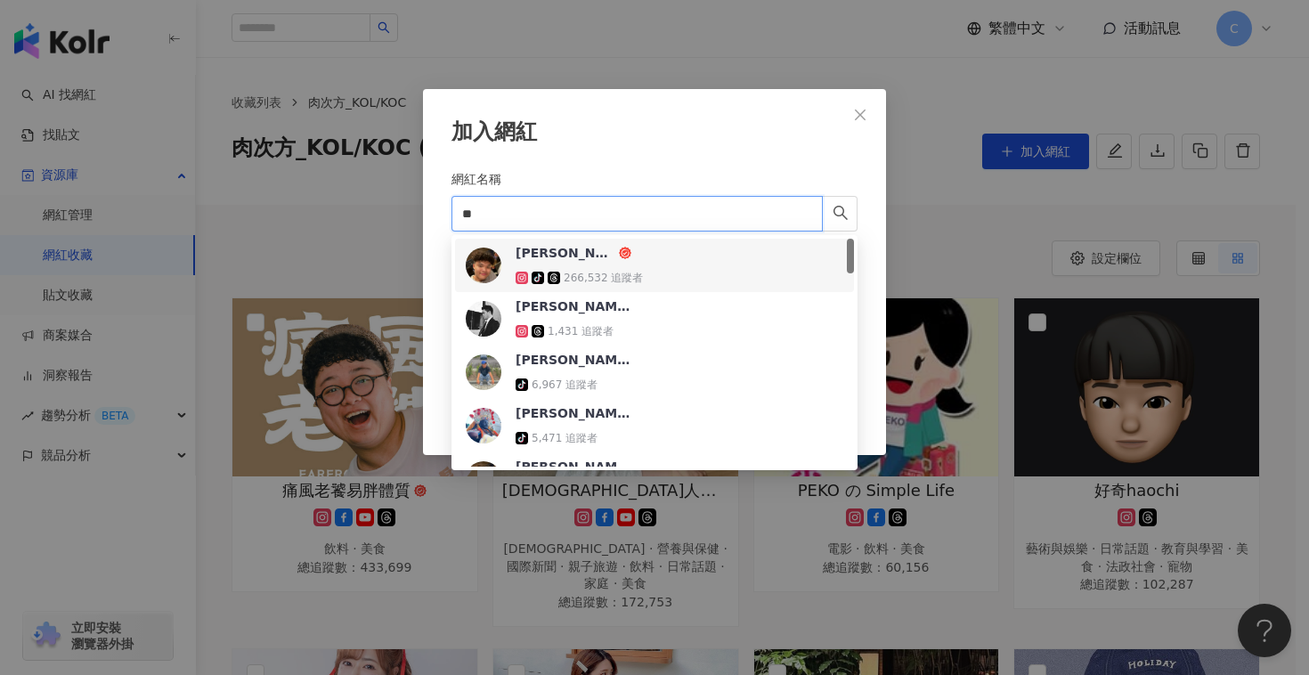
click at [713, 268] on div "皓皓 tiktok-icon 266,532 追蹤者" at bounding box center [655, 265] width 378 height 43
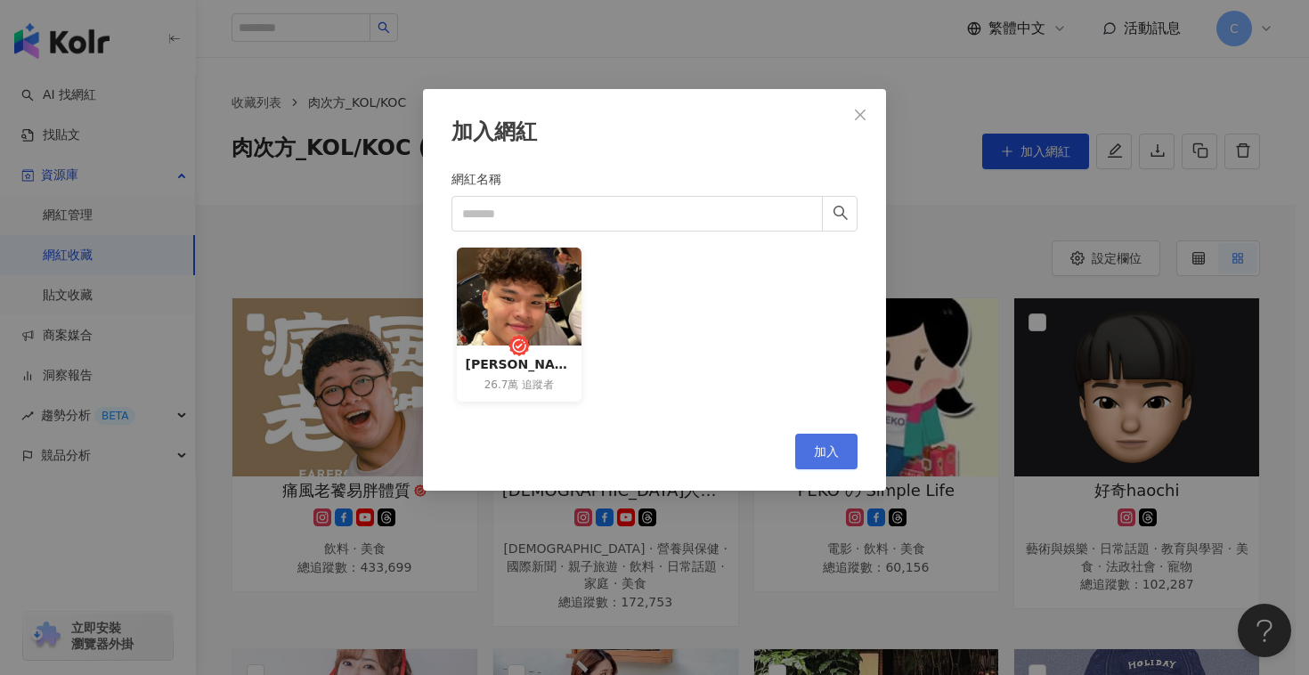
click at [810, 439] on button "加入" at bounding box center [826, 452] width 62 height 36
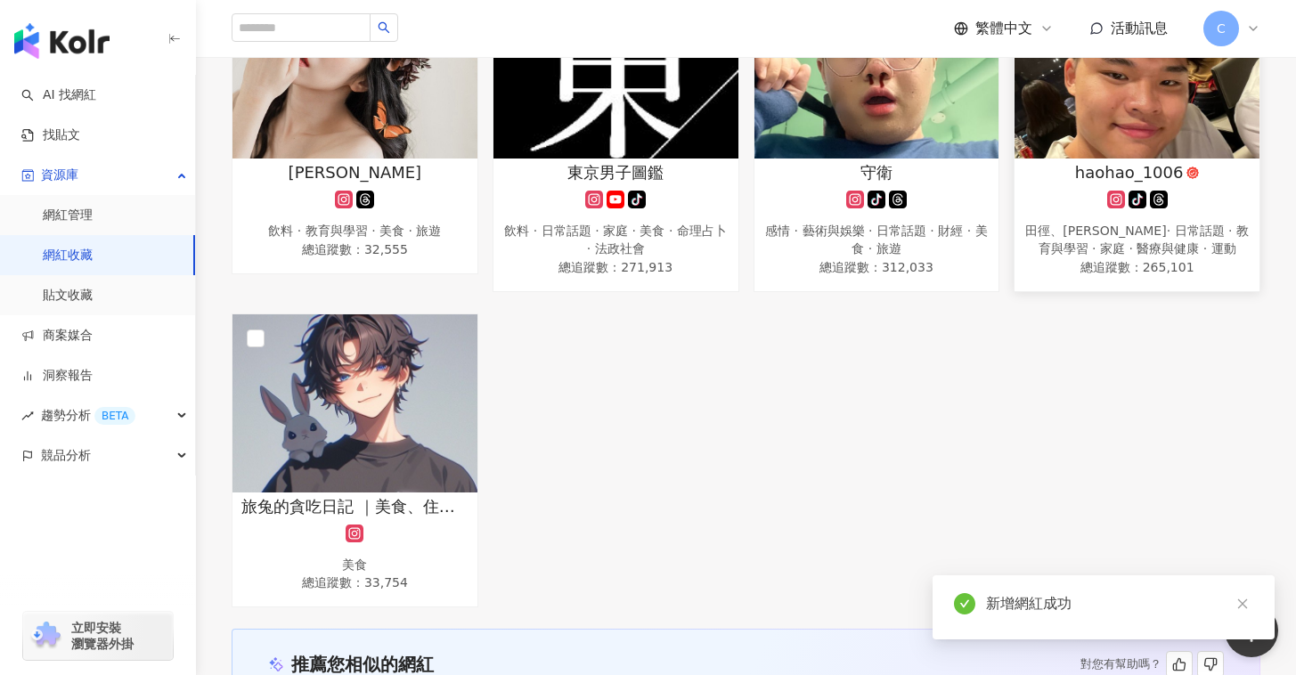
scroll to position [1325, 0]
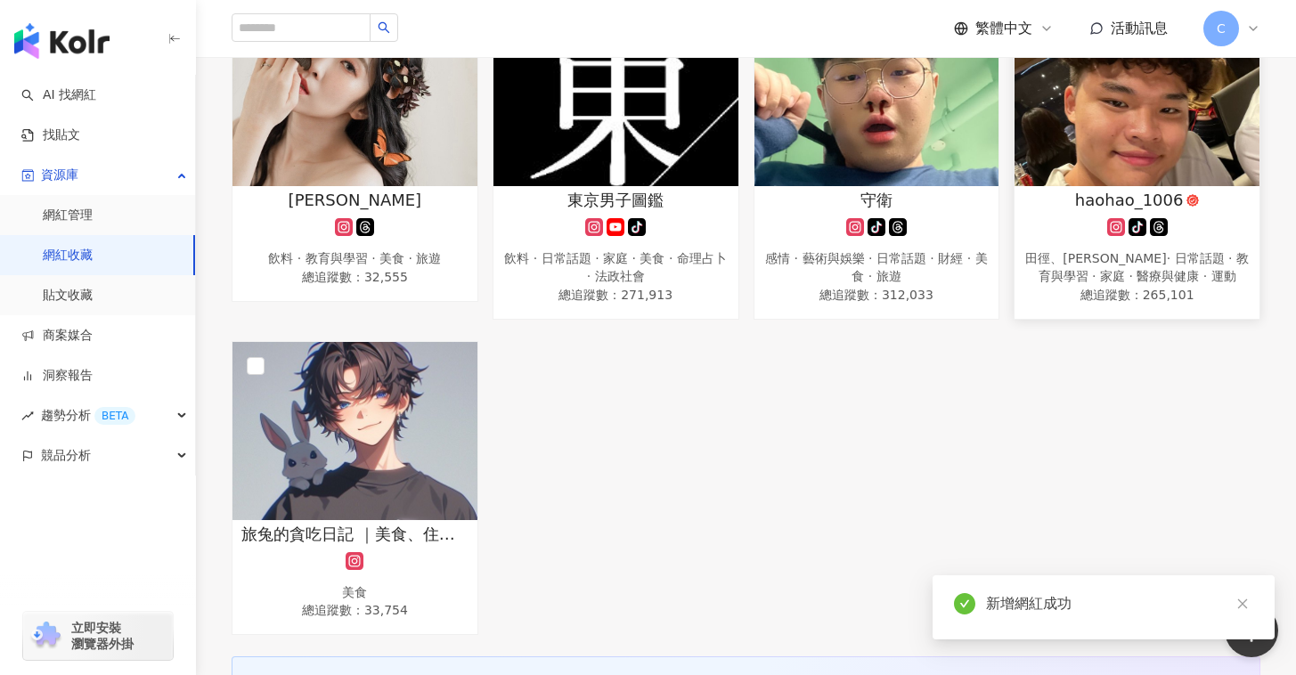
click at [1077, 118] on img at bounding box center [1136, 97] width 245 height 178
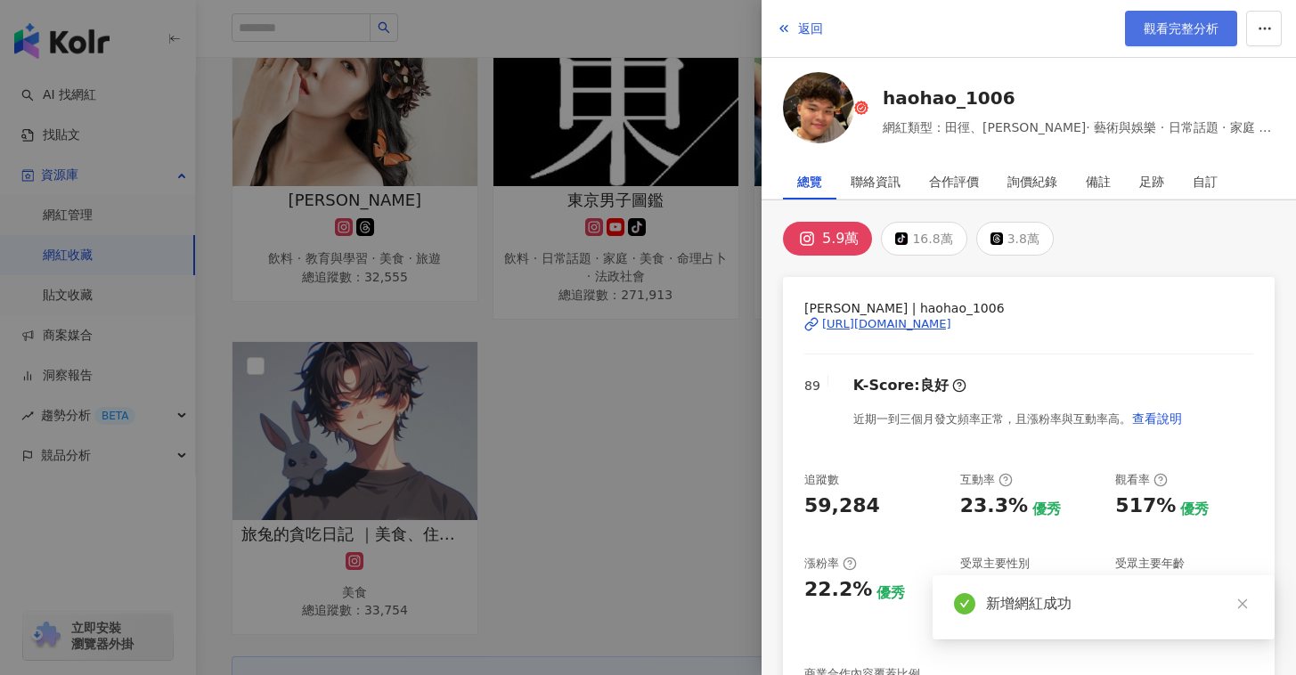
click at [1148, 35] on span "觀看完整分析" at bounding box center [1180, 28] width 75 height 14
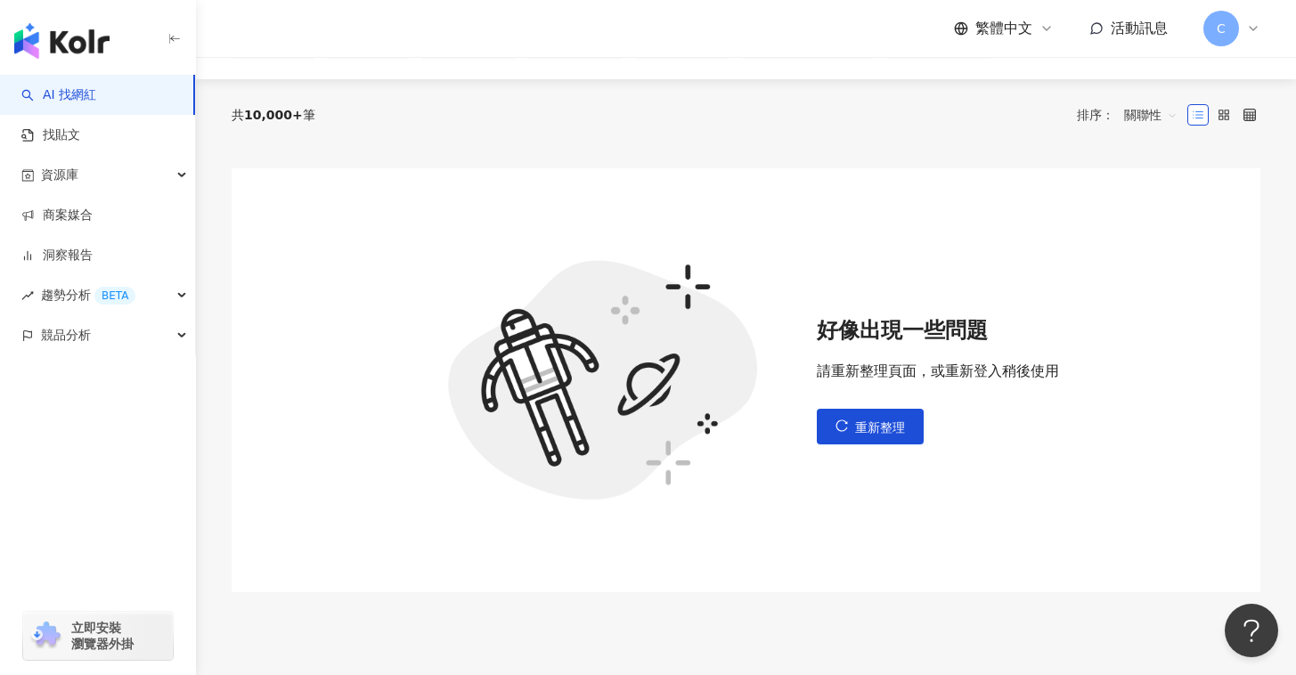
scroll to position [311, 0]
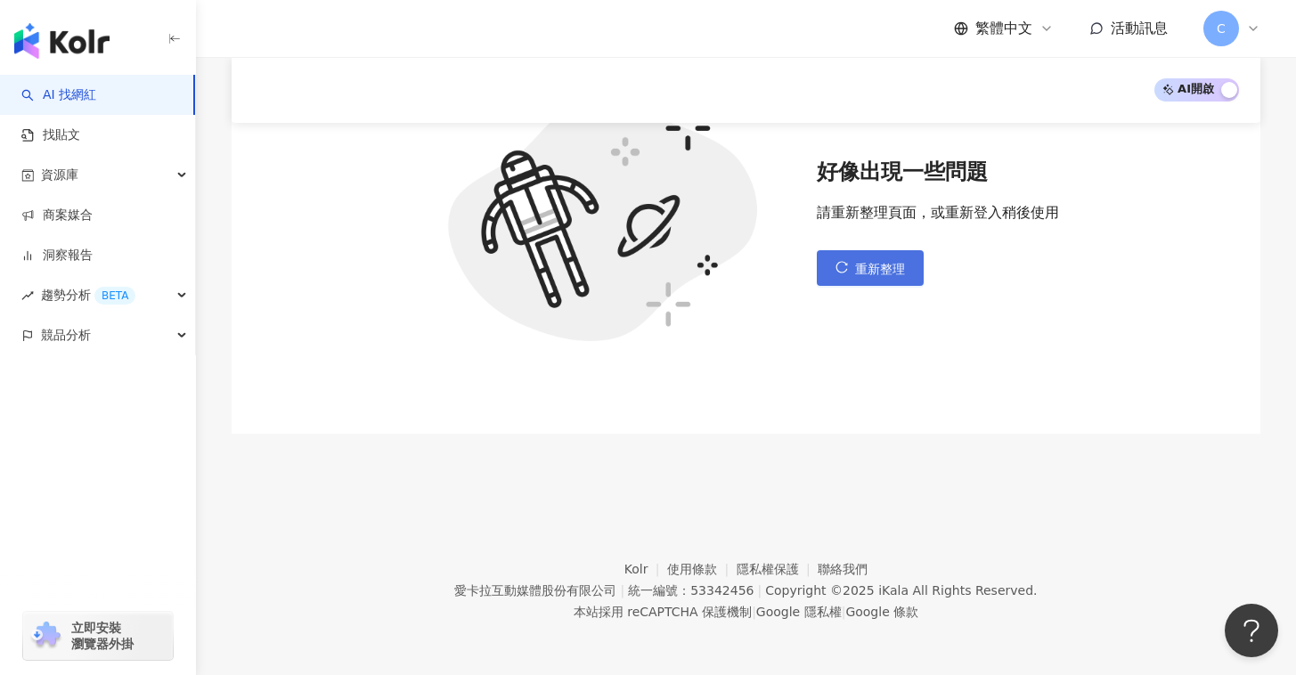
click at [821, 256] on button "重新整理" at bounding box center [870, 268] width 107 height 36
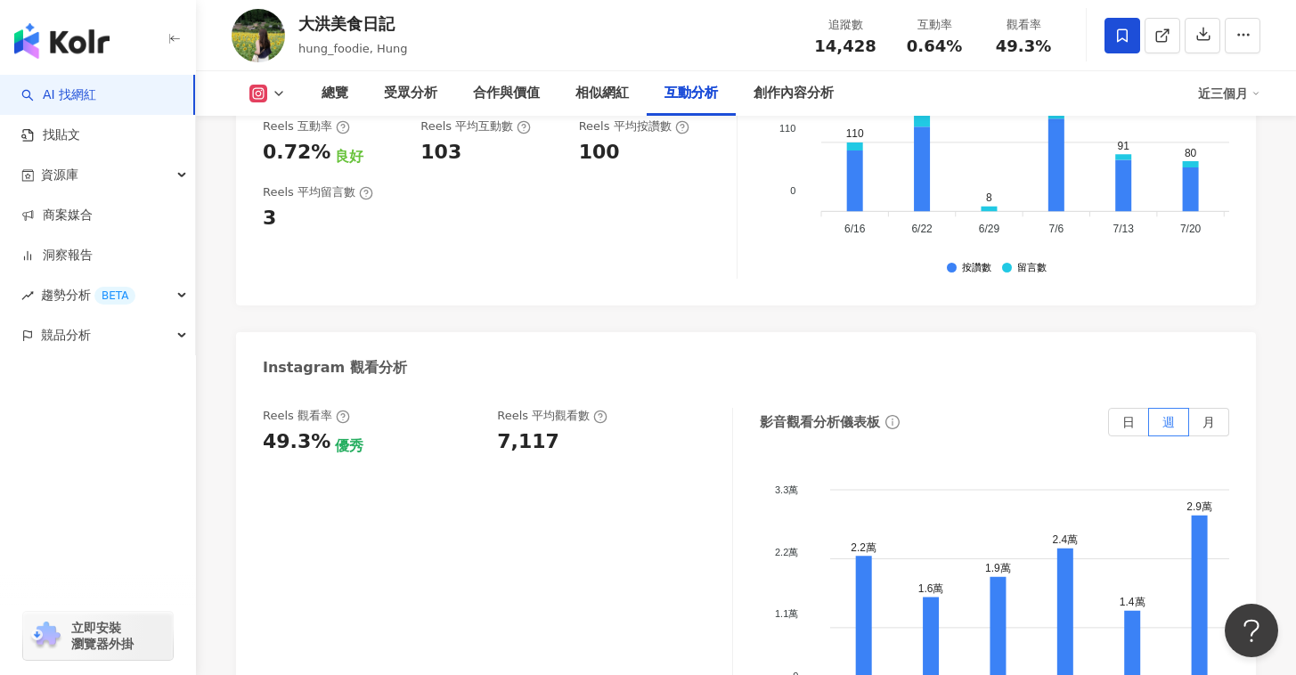
scroll to position [3843, 0]
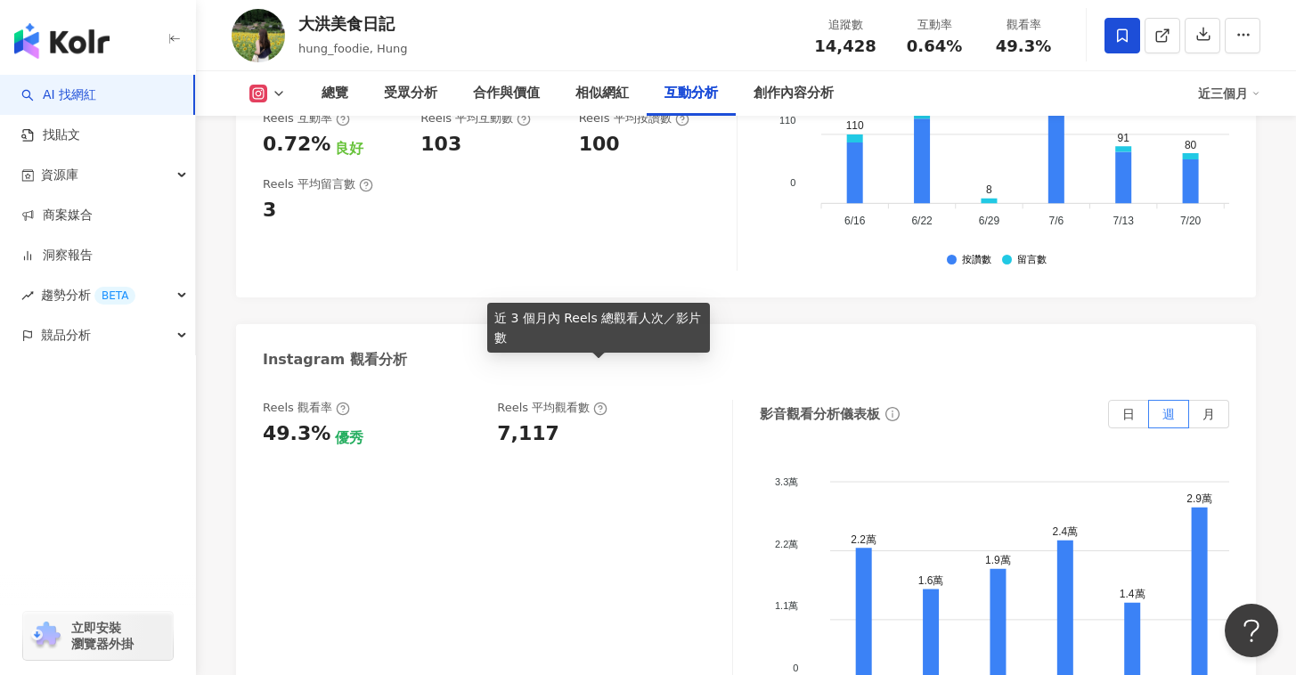
click at [599, 402] on icon at bounding box center [600, 409] width 14 height 14
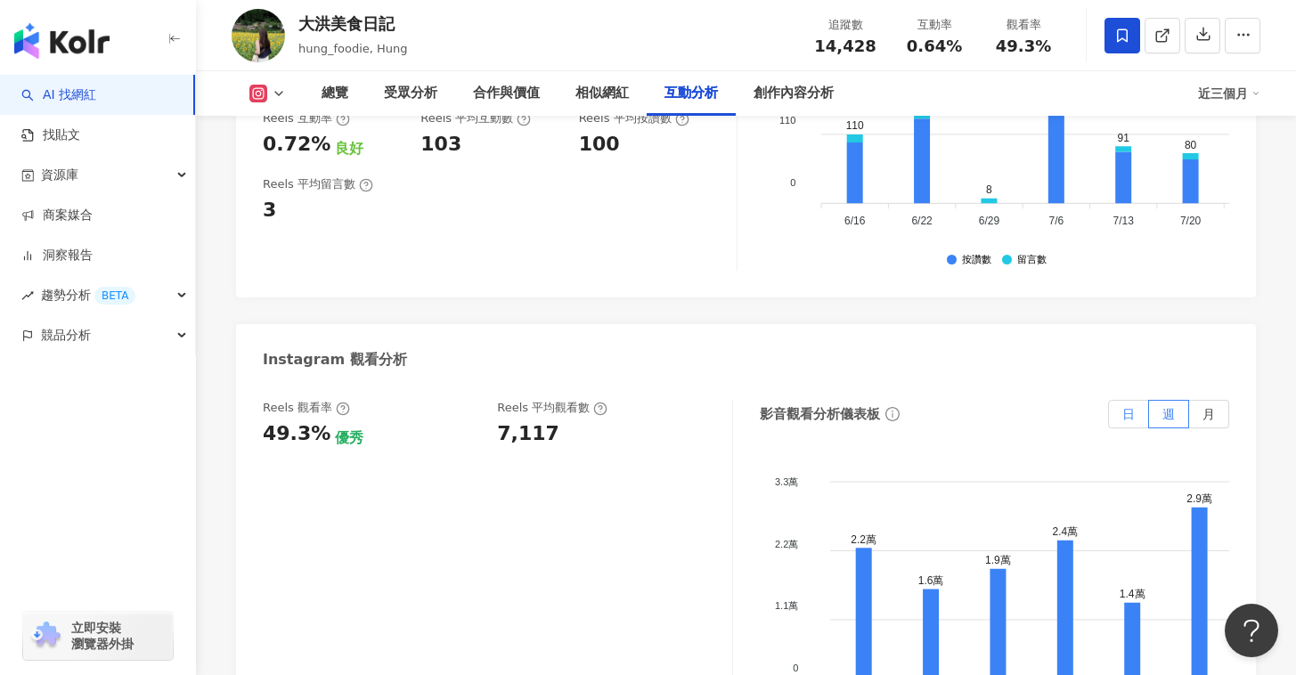
click at [1114, 400] on label "日" at bounding box center [1128, 414] width 41 height 28
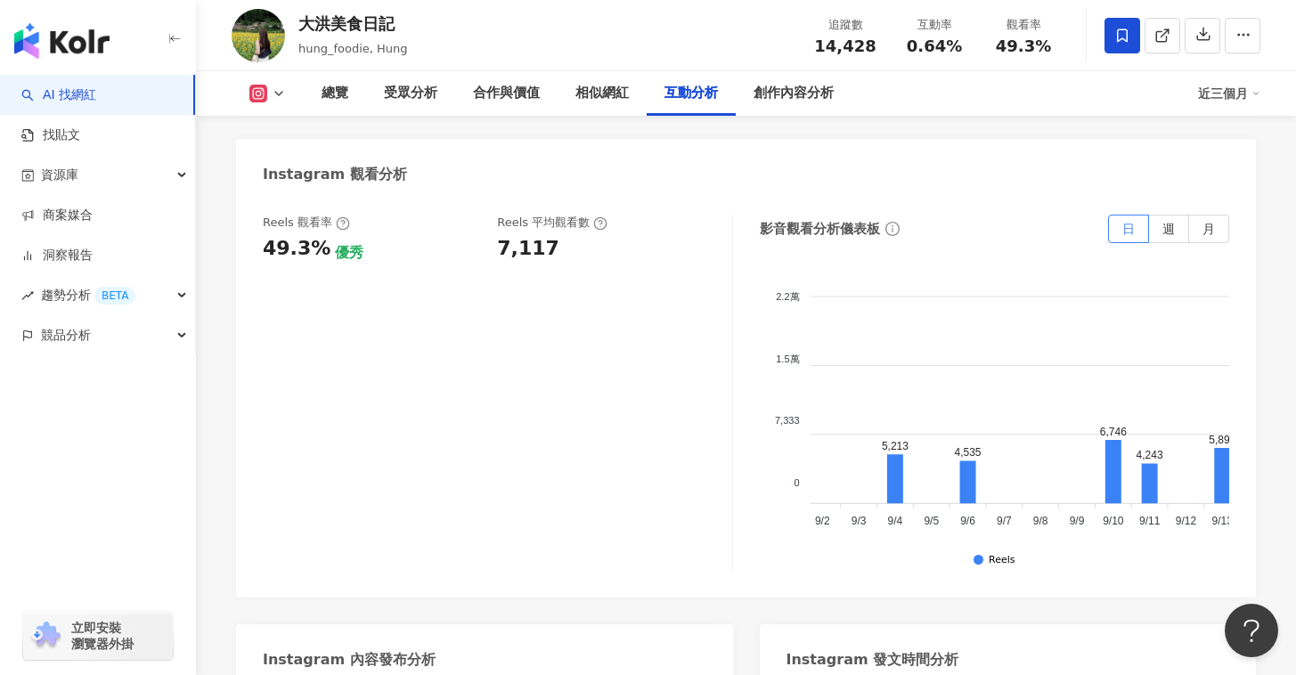
scroll to position [0, 2965]
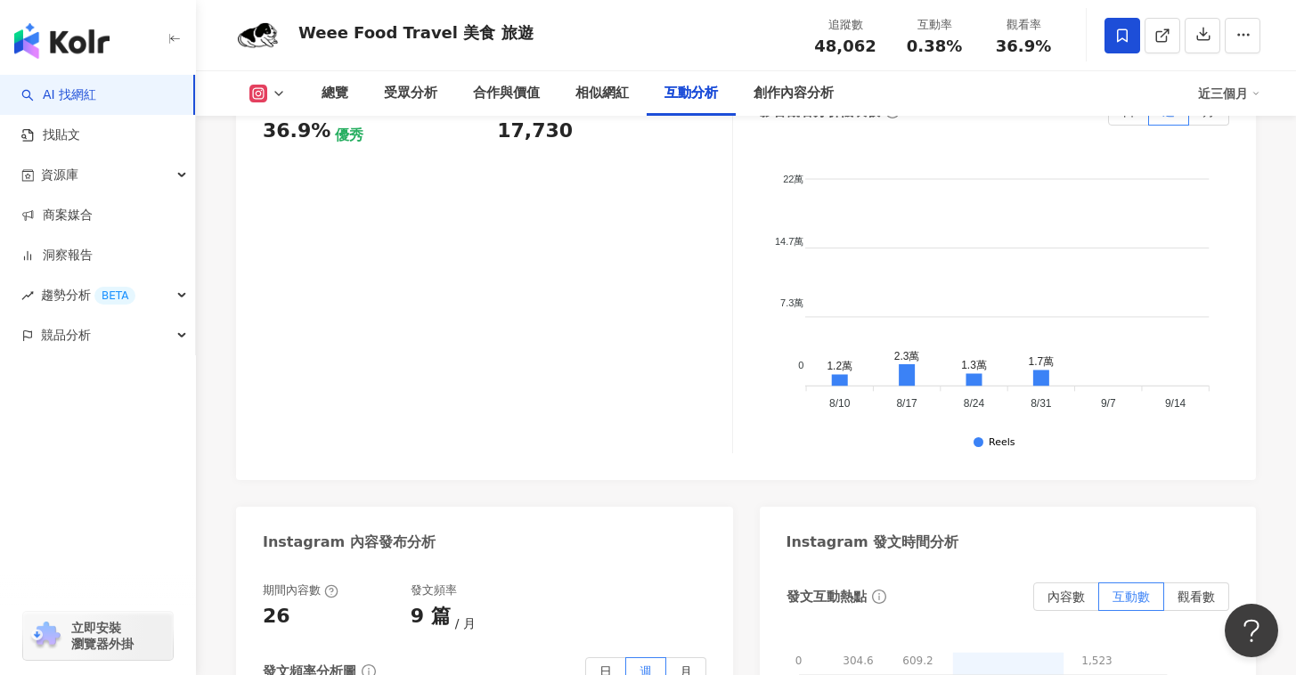
scroll to position [4043, 0]
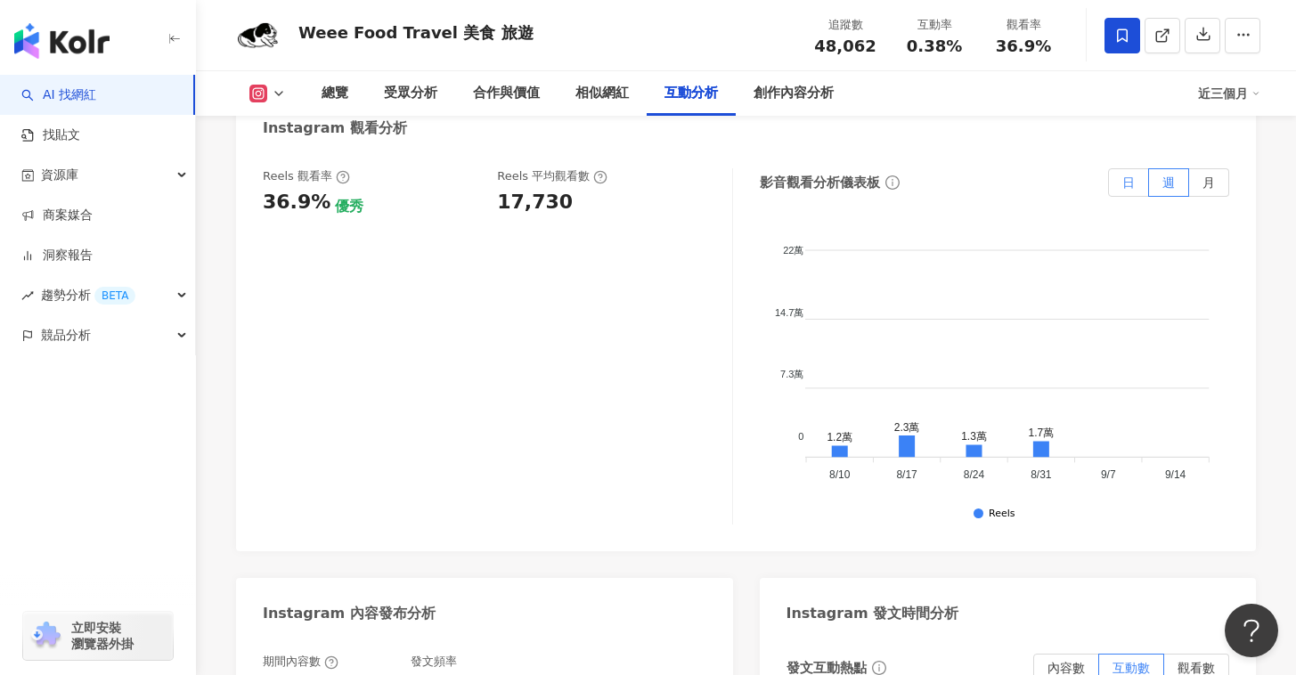
click at [1120, 168] on label "日" at bounding box center [1128, 182] width 41 height 28
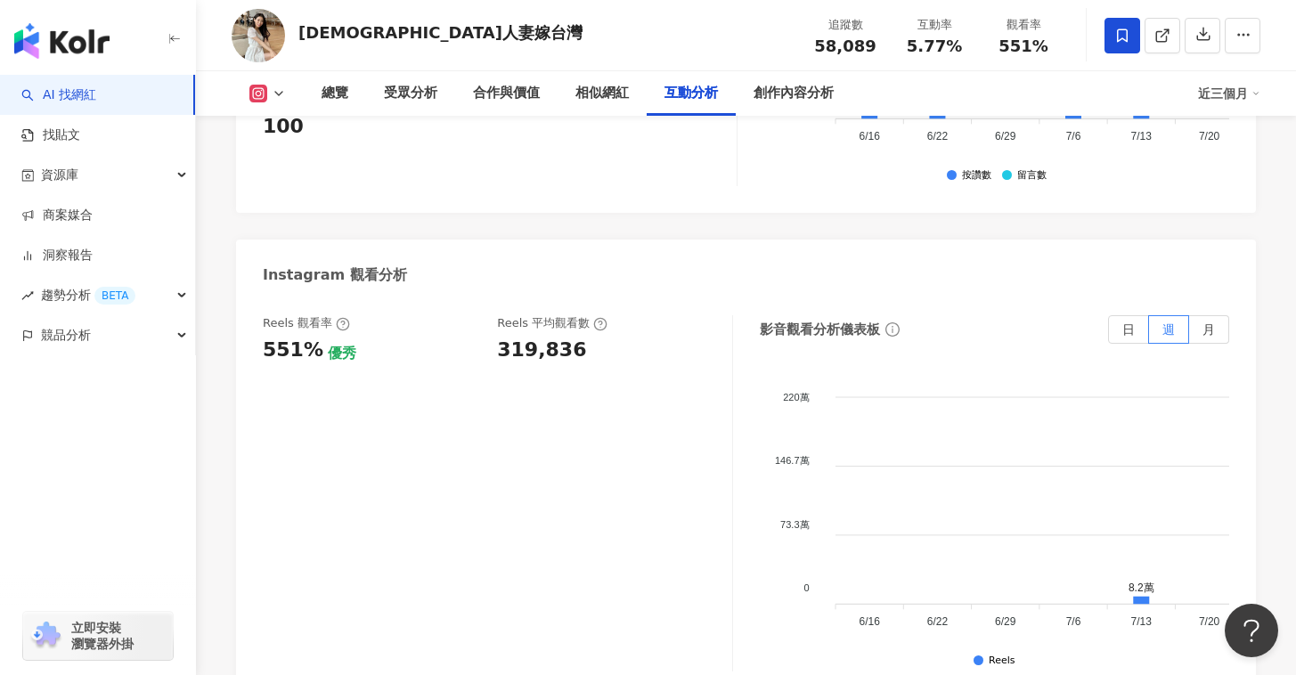
scroll to position [4039, 0]
click at [1125, 321] on span "日" at bounding box center [1128, 328] width 12 height 14
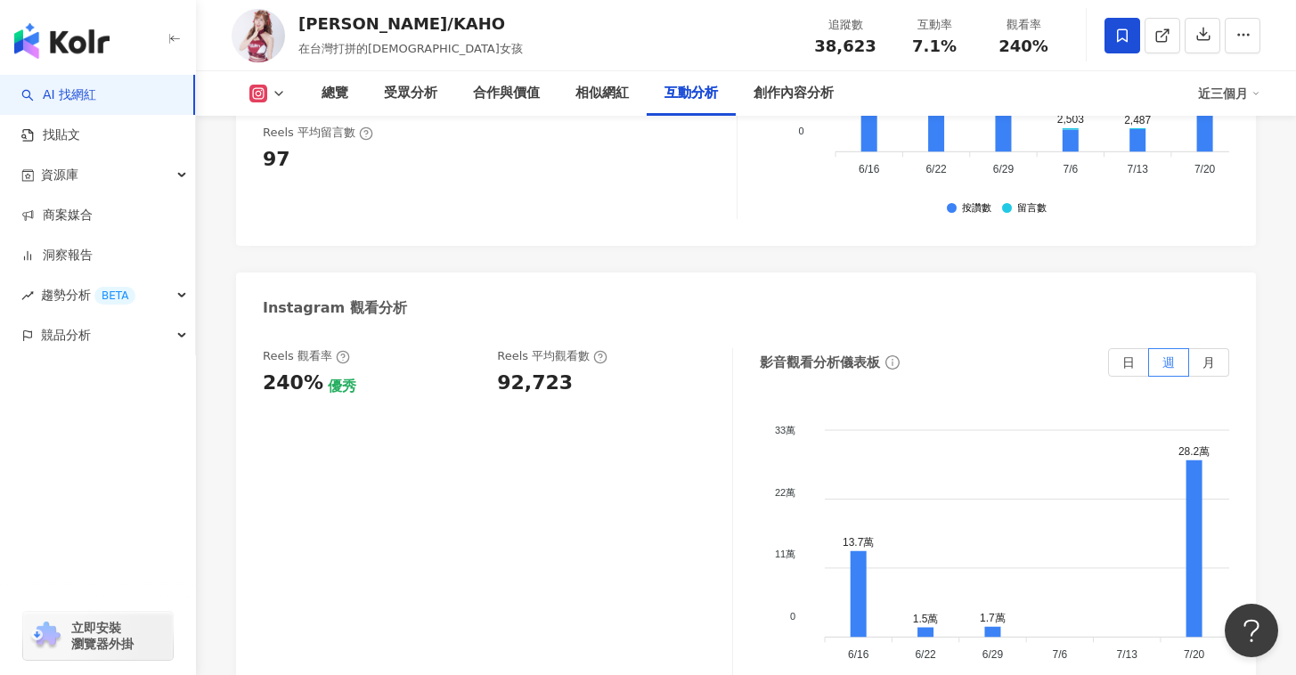
scroll to position [3983, 0]
click at [1127, 354] on span "日" at bounding box center [1128, 361] width 12 height 14
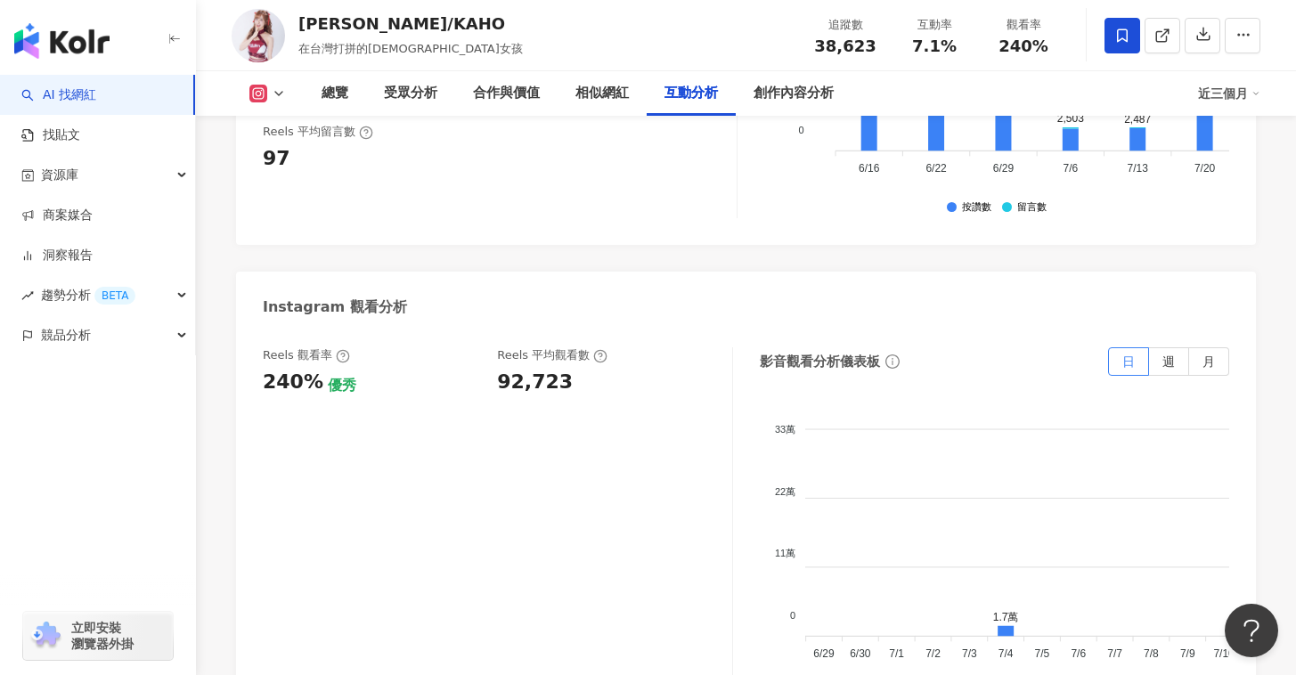
scroll to position [0, 0]
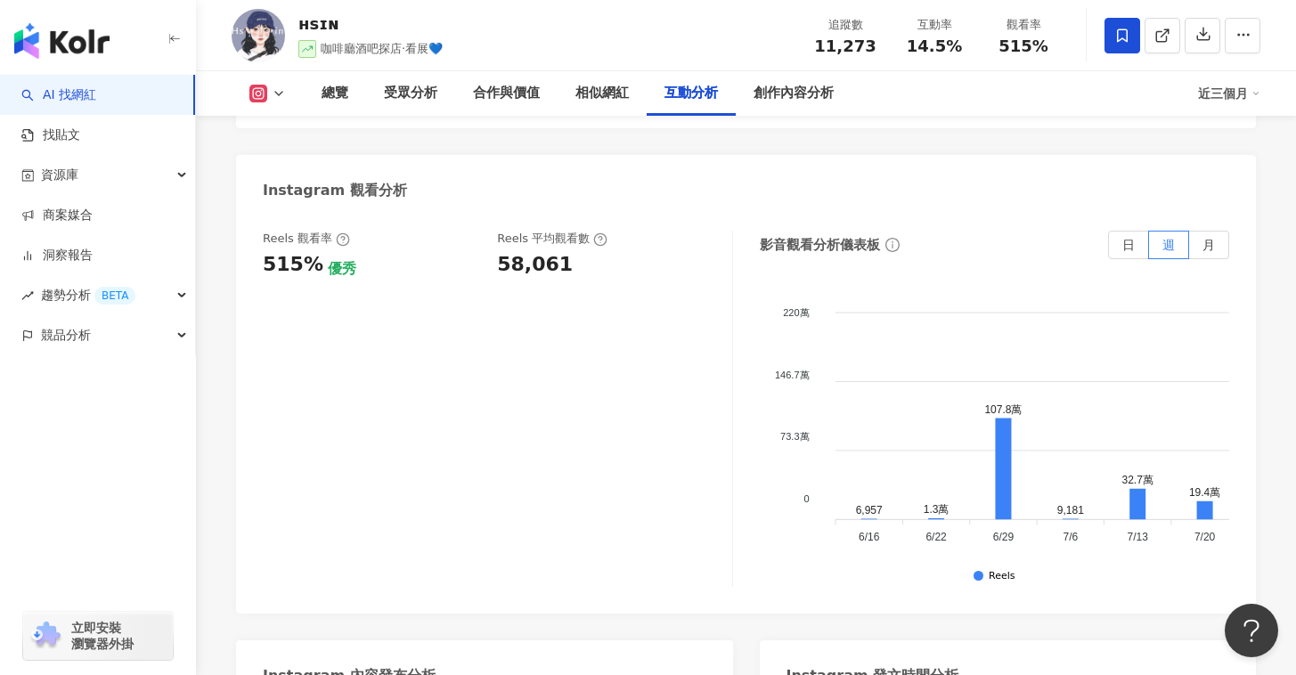
scroll to position [4054, 0]
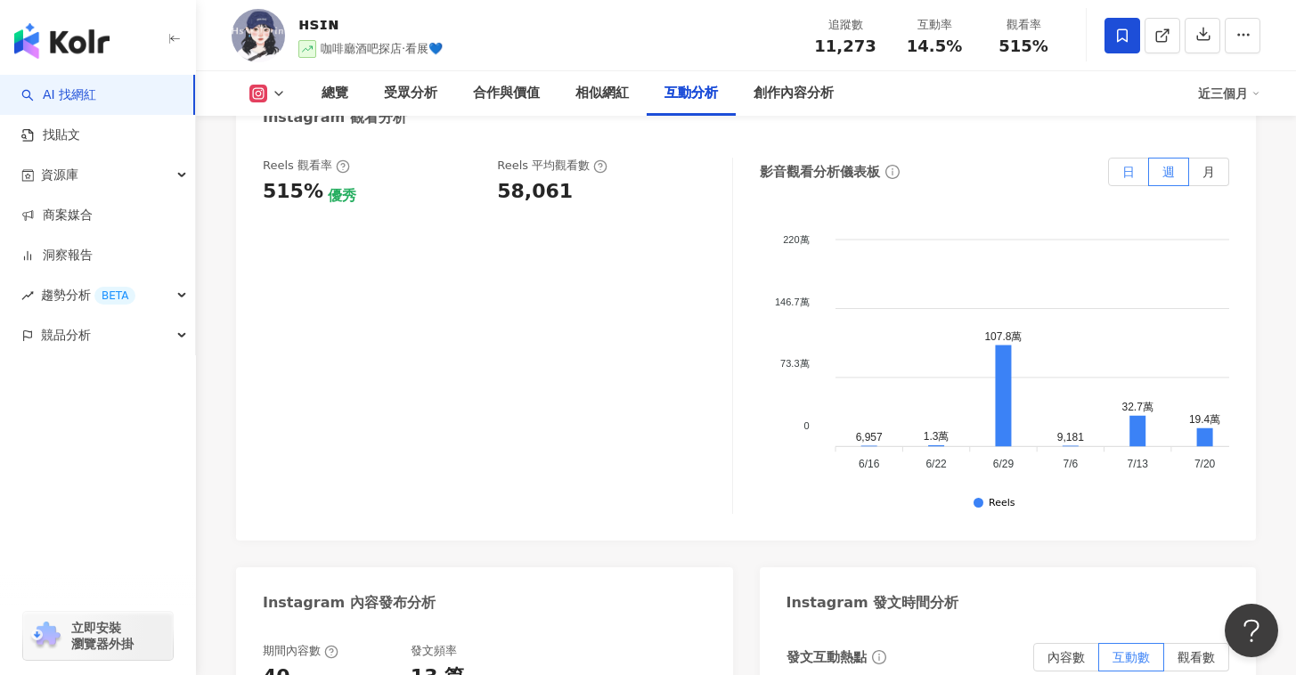
click at [1131, 158] on label "日" at bounding box center [1128, 172] width 41 height 28
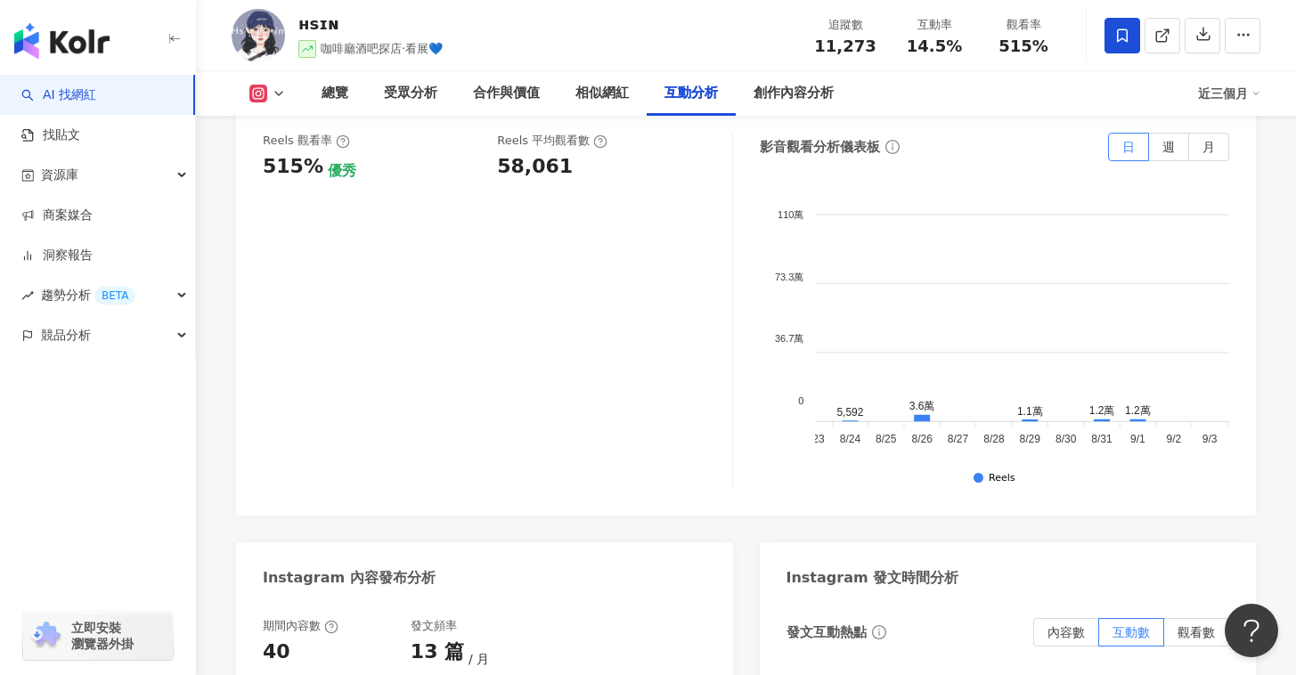
scroll to position [4110, 0]
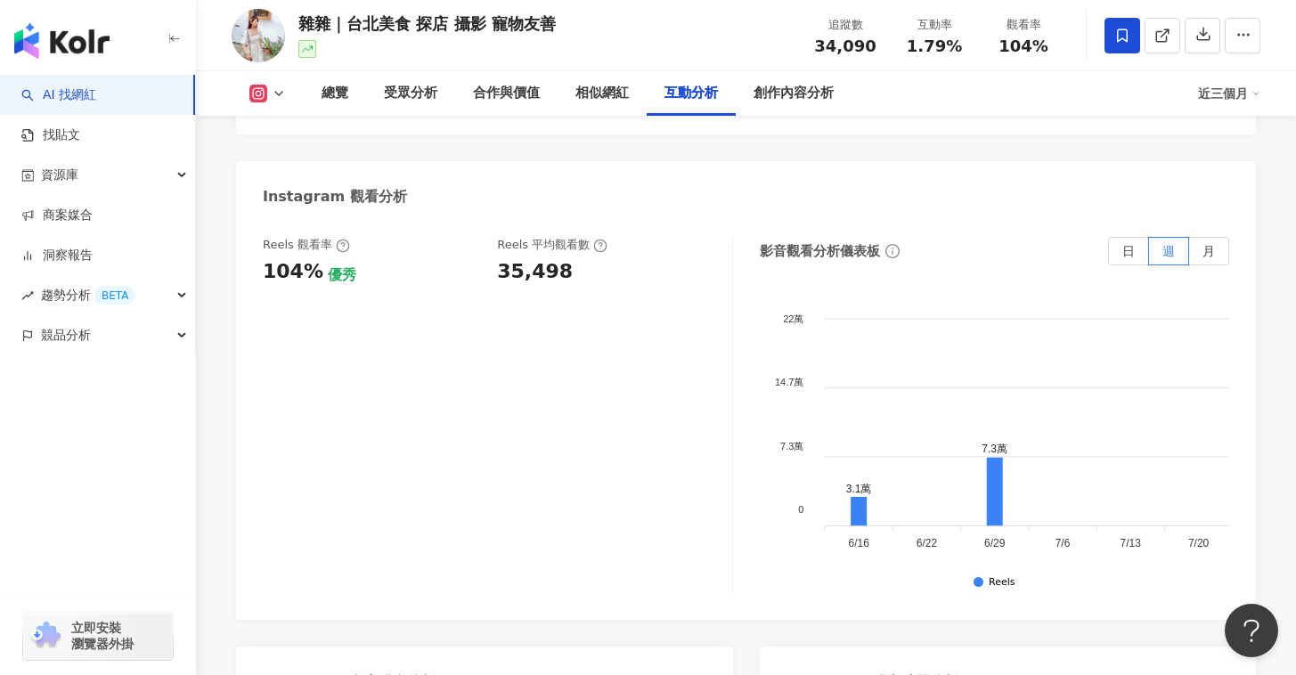
scroll to position [4055, 0]
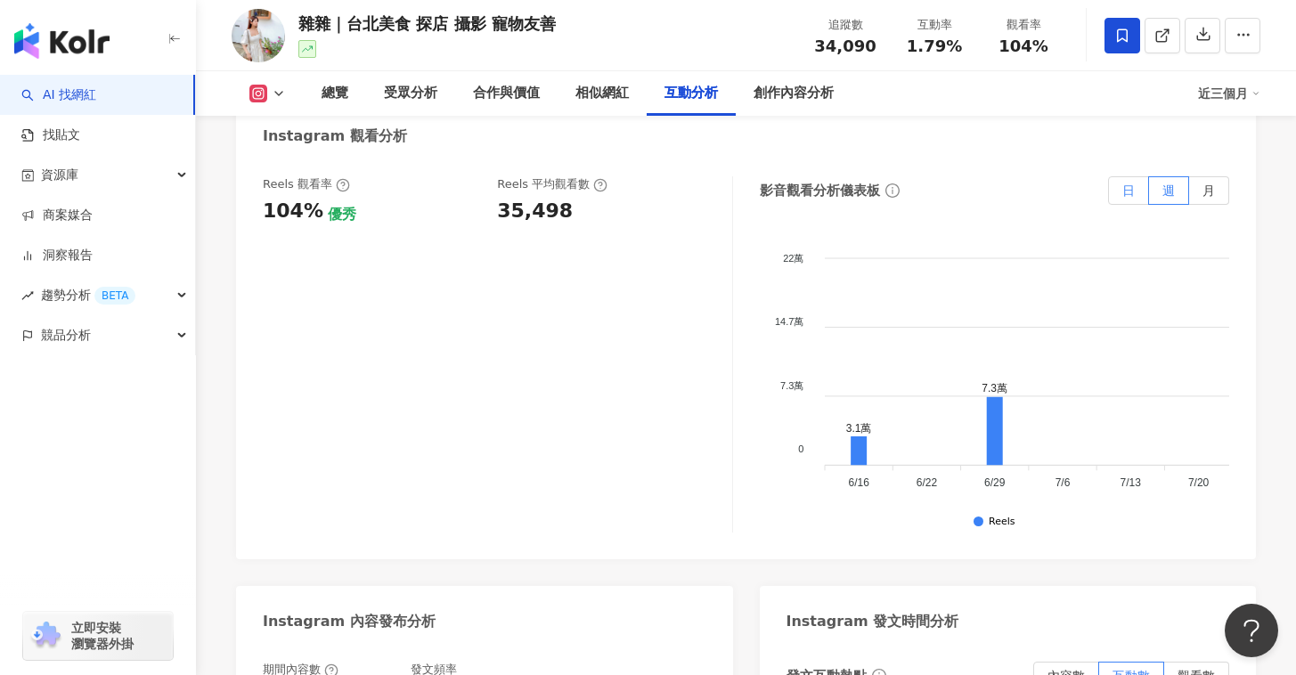
click at [1137, 178] on label "日" at bounding box center [1128, 190] width 41 height 28
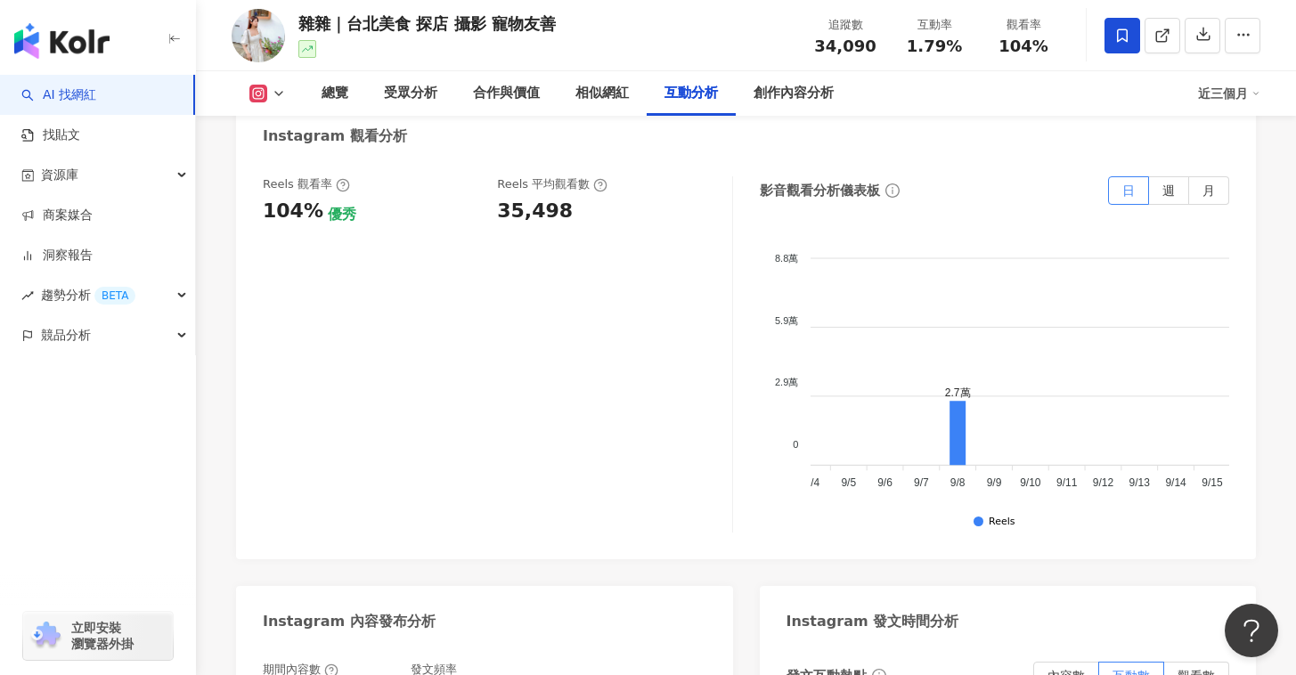
scroll to position [0, 2965]
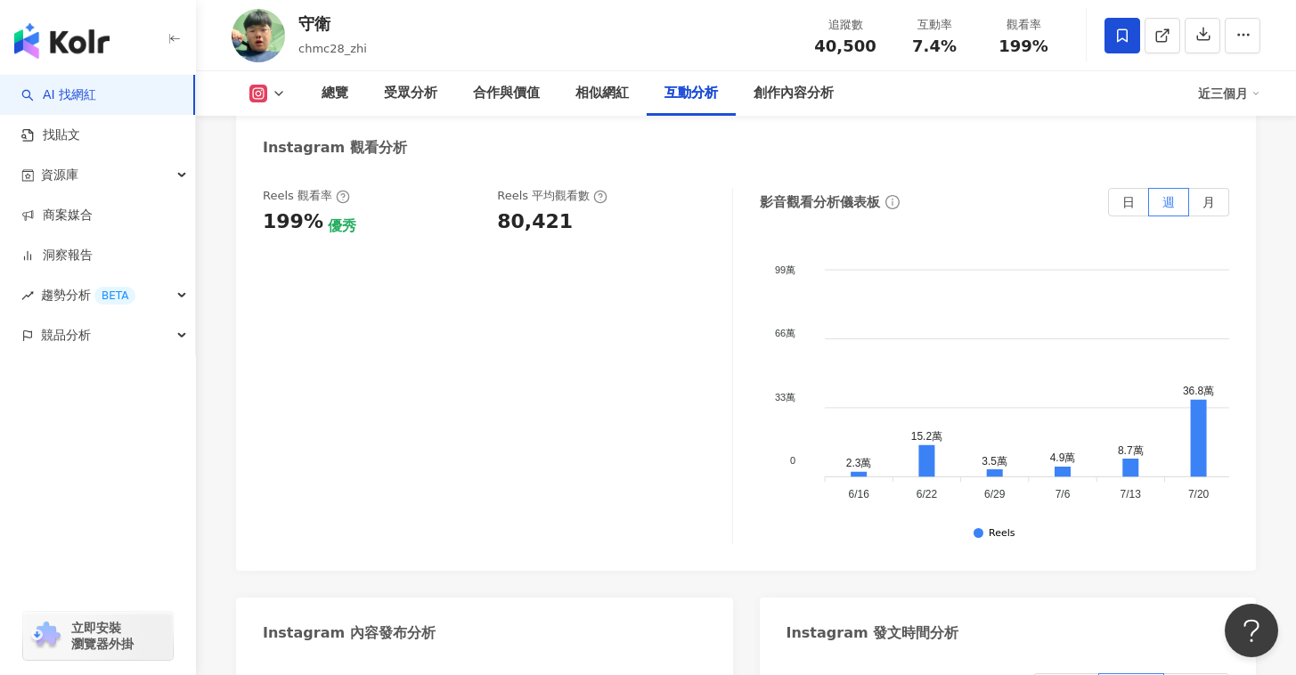
scroll to position [4019, 0]
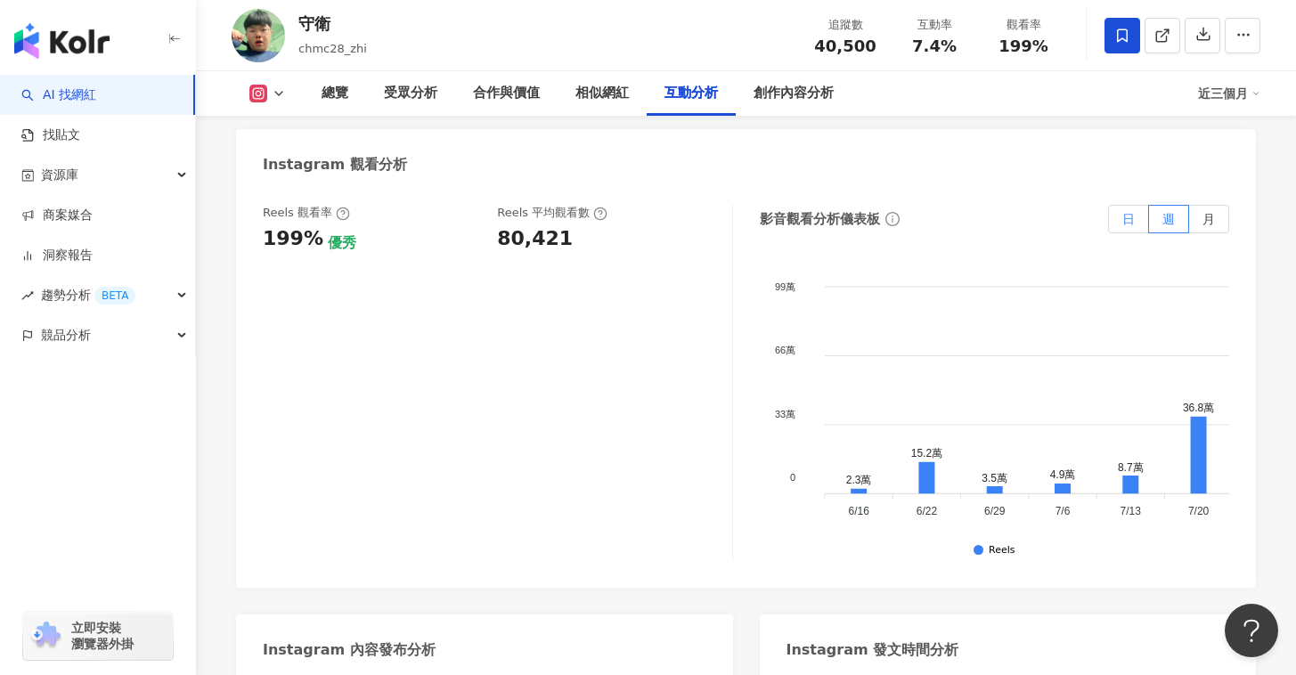
click at [1127, 205] on label "日" at bounding box center [1128, 219] width 41 height 28
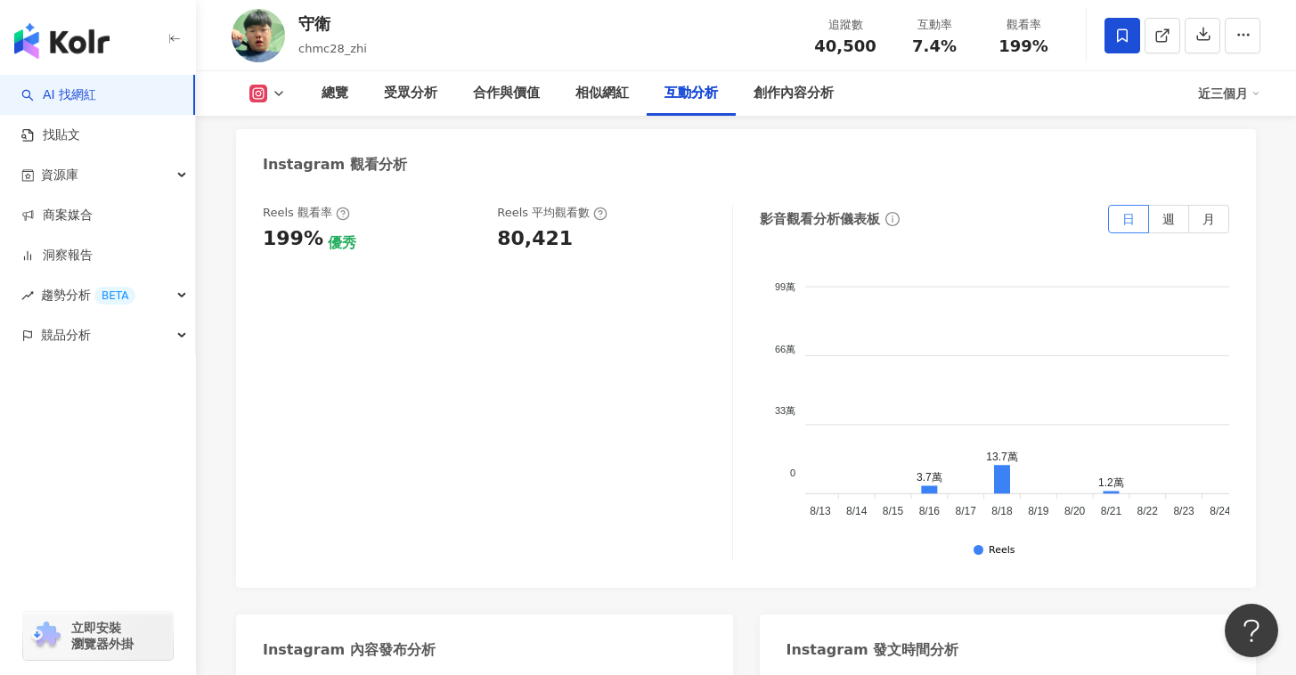
scroll to position [0, 2138]
click at [1098, 490] on div "99萬 99萬 66萬 66萬 33萬 33萬 0 0 2.3萬 3萬 12.2萬 2.2萬 1.3萬 1.7萬 7,956 2.3萬 1.4萬 3.6萬 8…" at bounding box center [995, 410] width 470 height 301
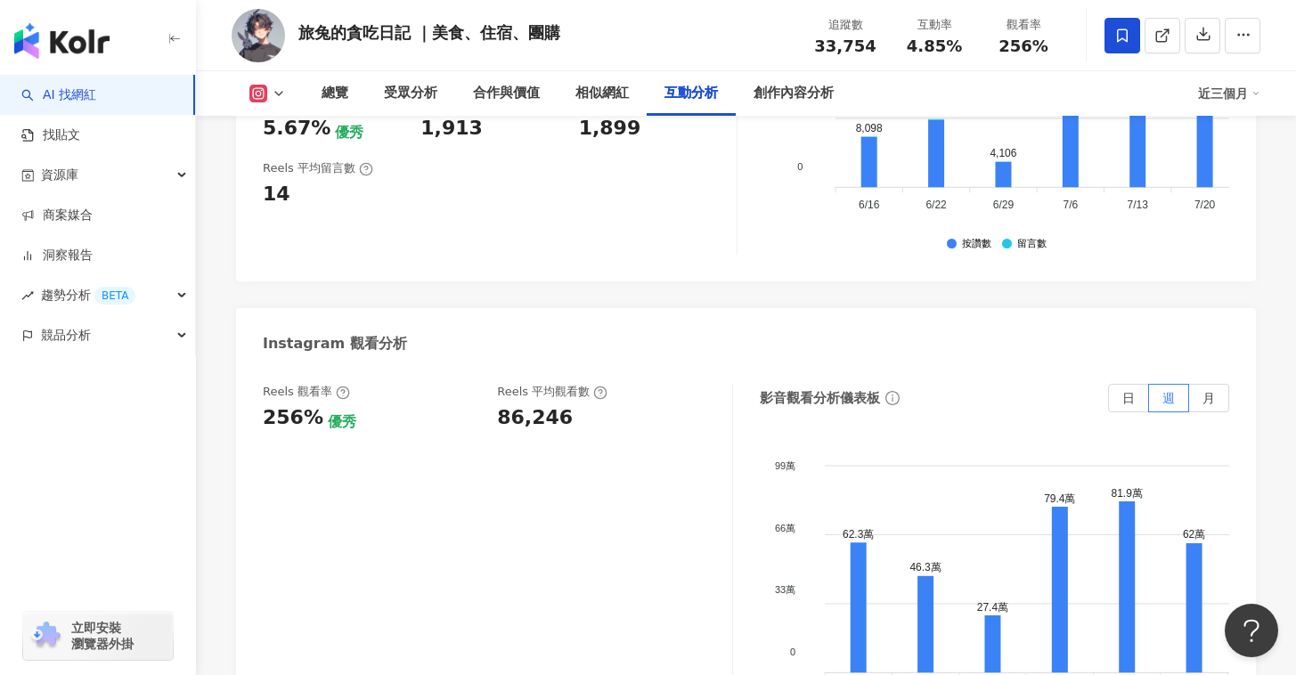
scroll to position [3651, 0]
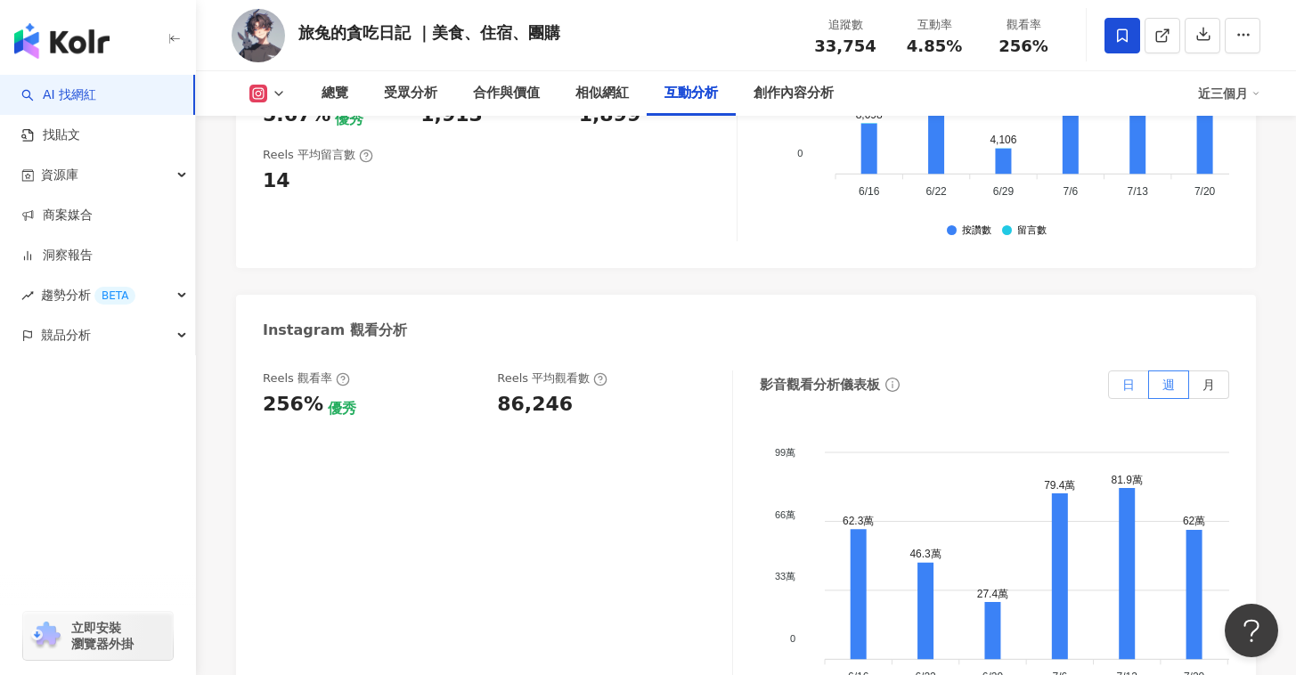
click at [1127, 378] on span "日" at bounding box center [1128, 385] width 12 height 14
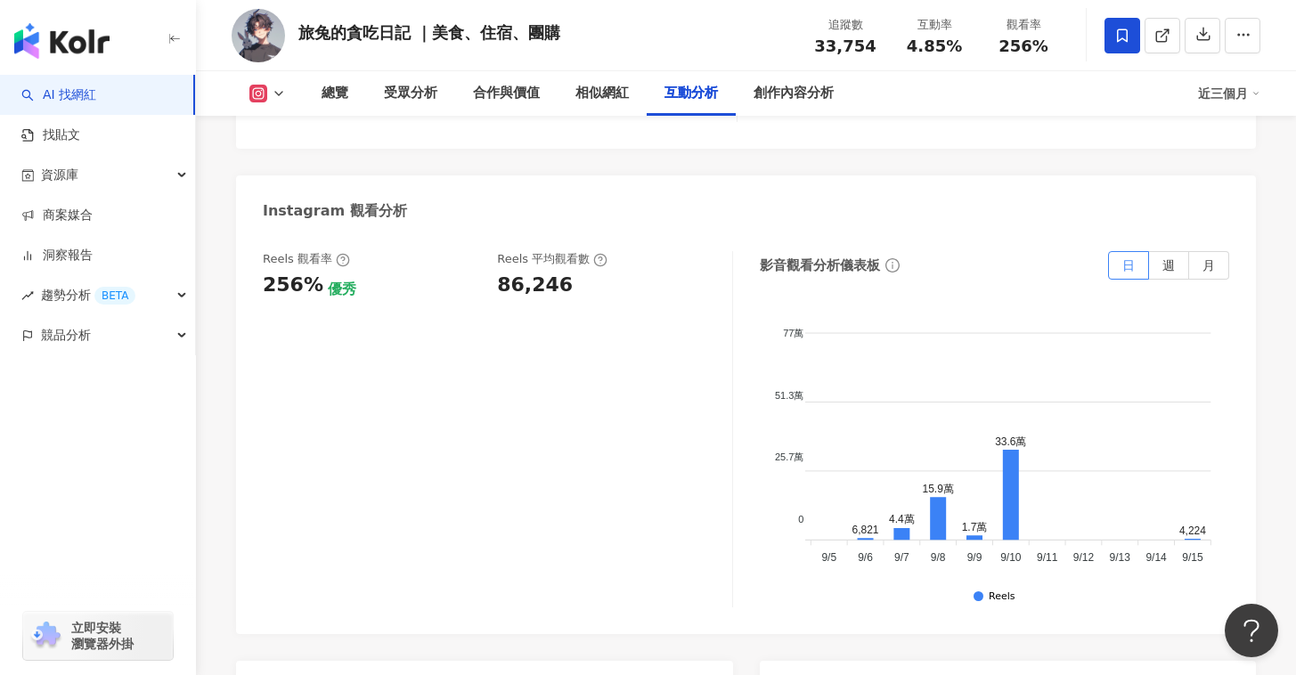
scroll to position [0, 2960]
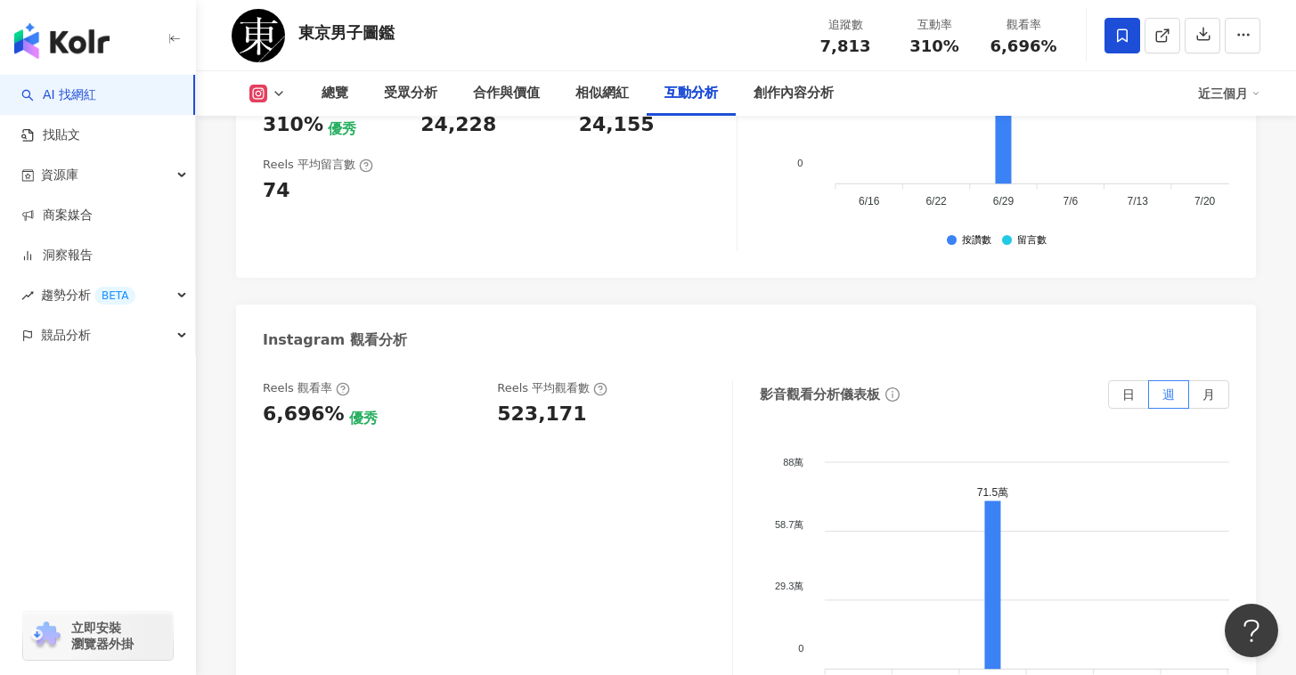
scroll to position [4137, 0]
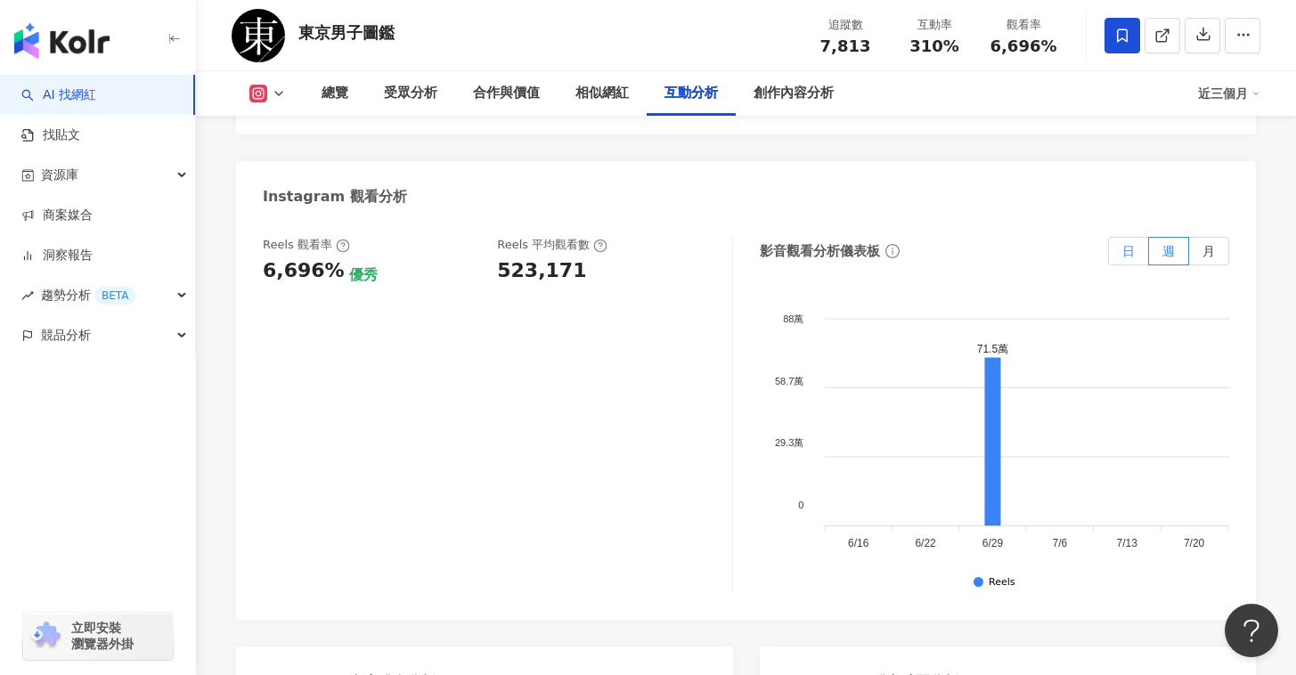
click at [1131, 237] on label "日" at bounding box center [1128, 251] width 41 height 28
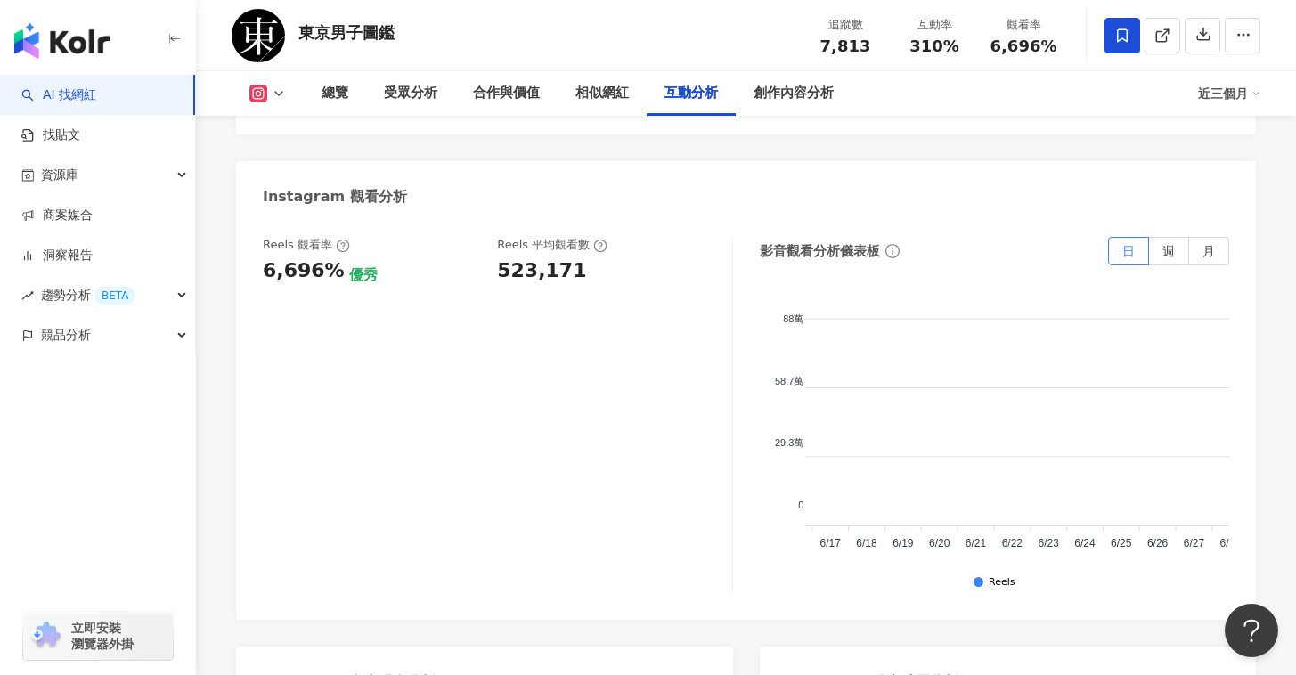
scroll to position [0, 0]
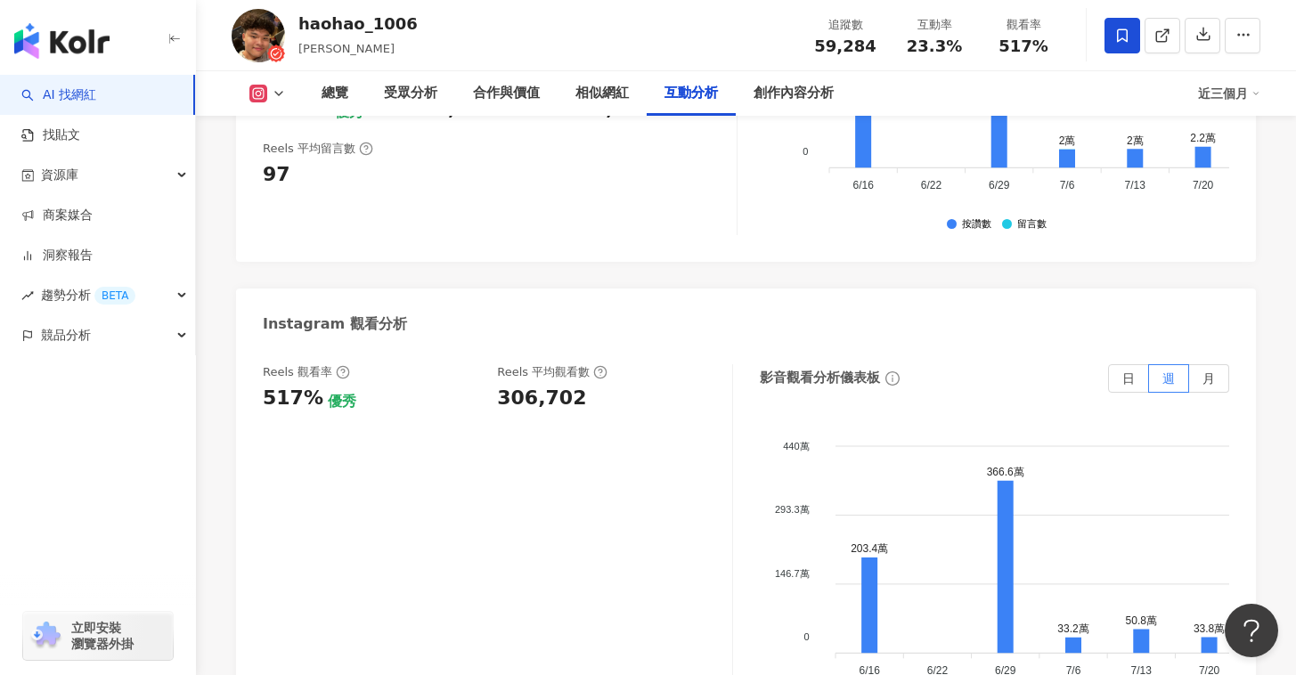
scroll to position [3982, 0]
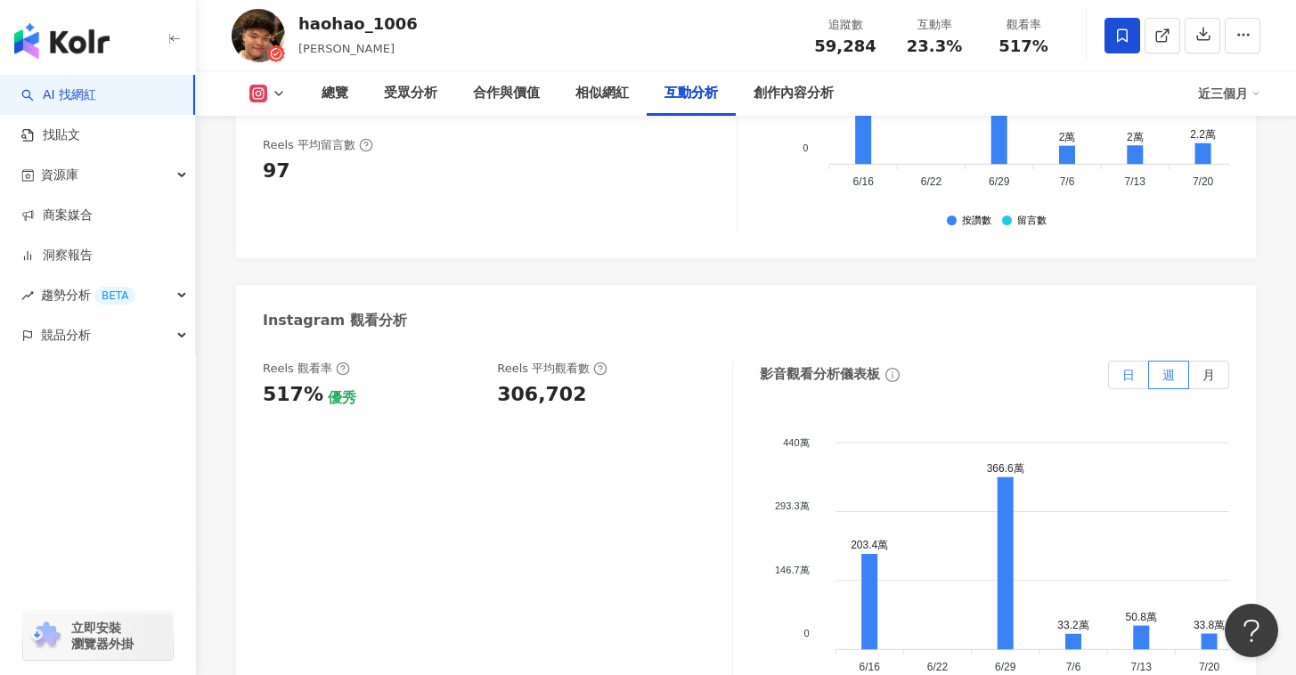
click at [1127, 368] on span "日" at bounding box center [1128, 375] width 12 height 14
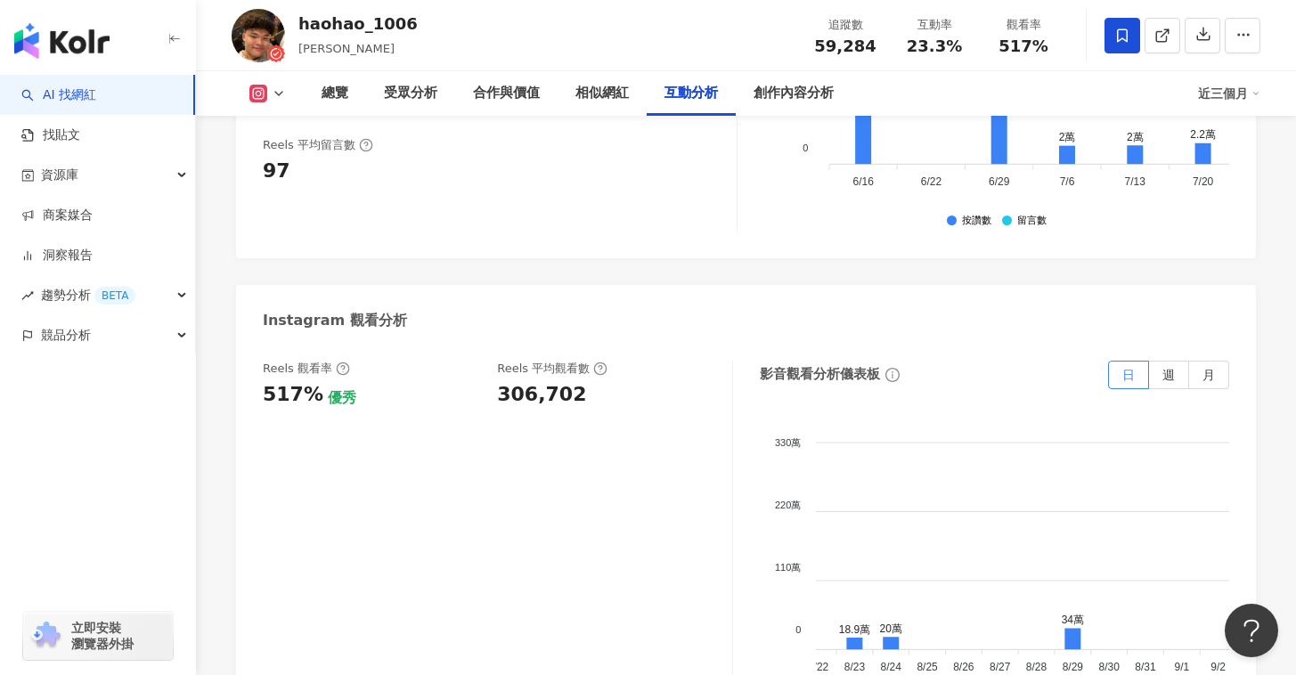
scroll to position [0, 2442]
